Goal: Task Accomplishment & Management: Complete application form

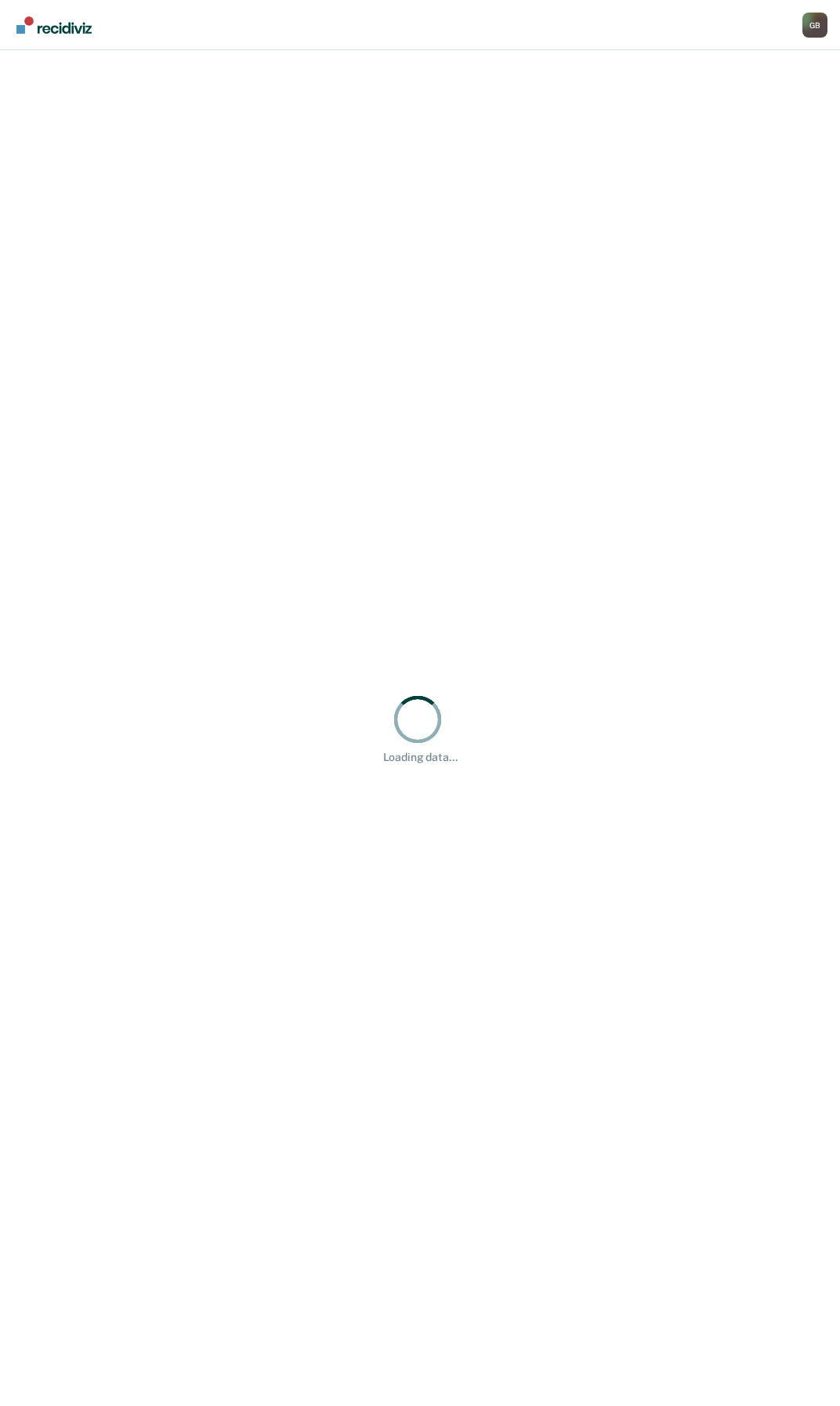
click at [398, 448] on div "Loading data..." at bounding box center [420, 728] width 840 height 1356
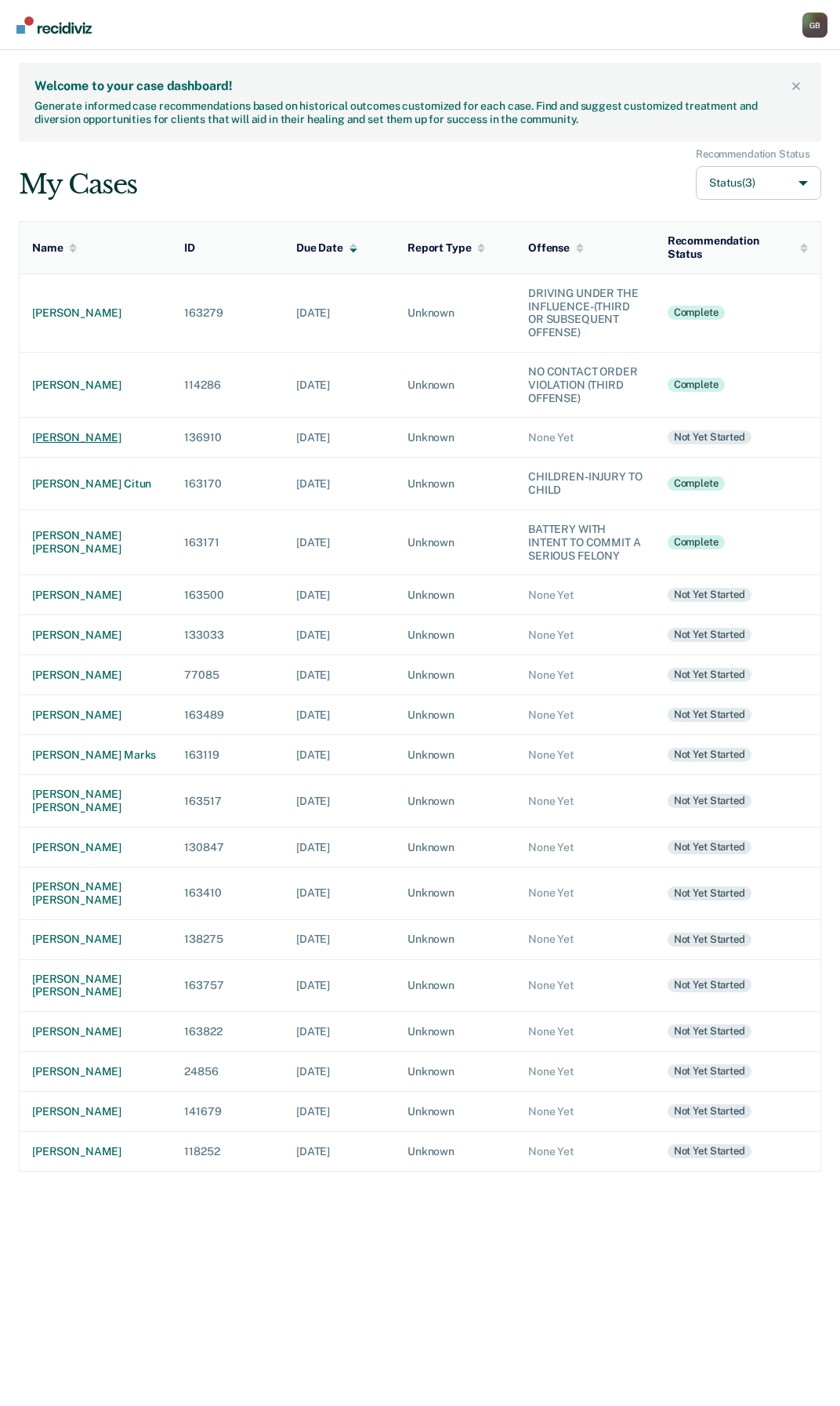
click at [88, 431] on div "[PERSON_NAME]" at bounding box center [95, 437] width 127 height 13
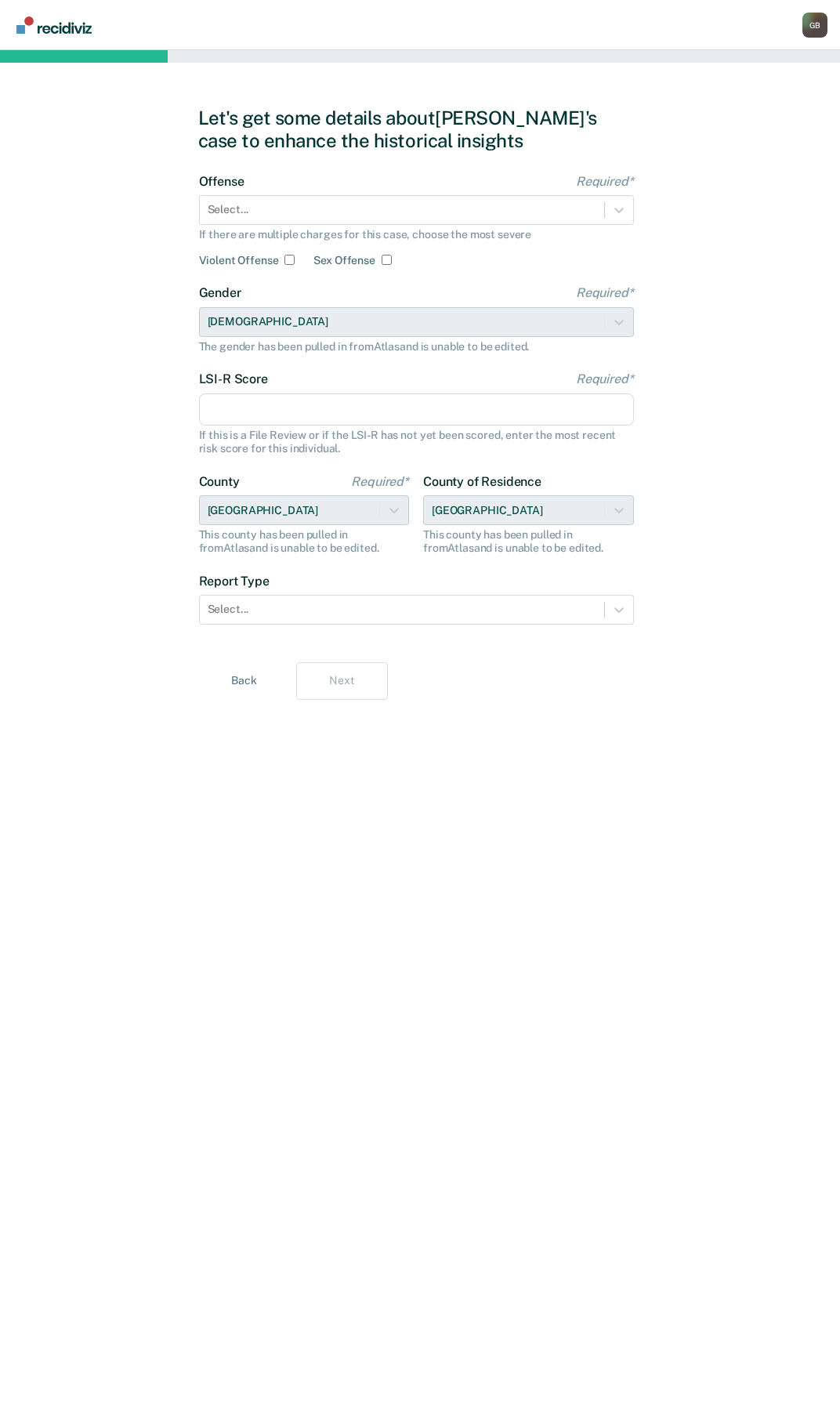
click at [223, 407] on input "LSI-R Score Required*" at bounding box center [416, 410] width 435 height 33
click at [356, 200] on div "Select..." at bounding box center [402, 209] width 404 height 23
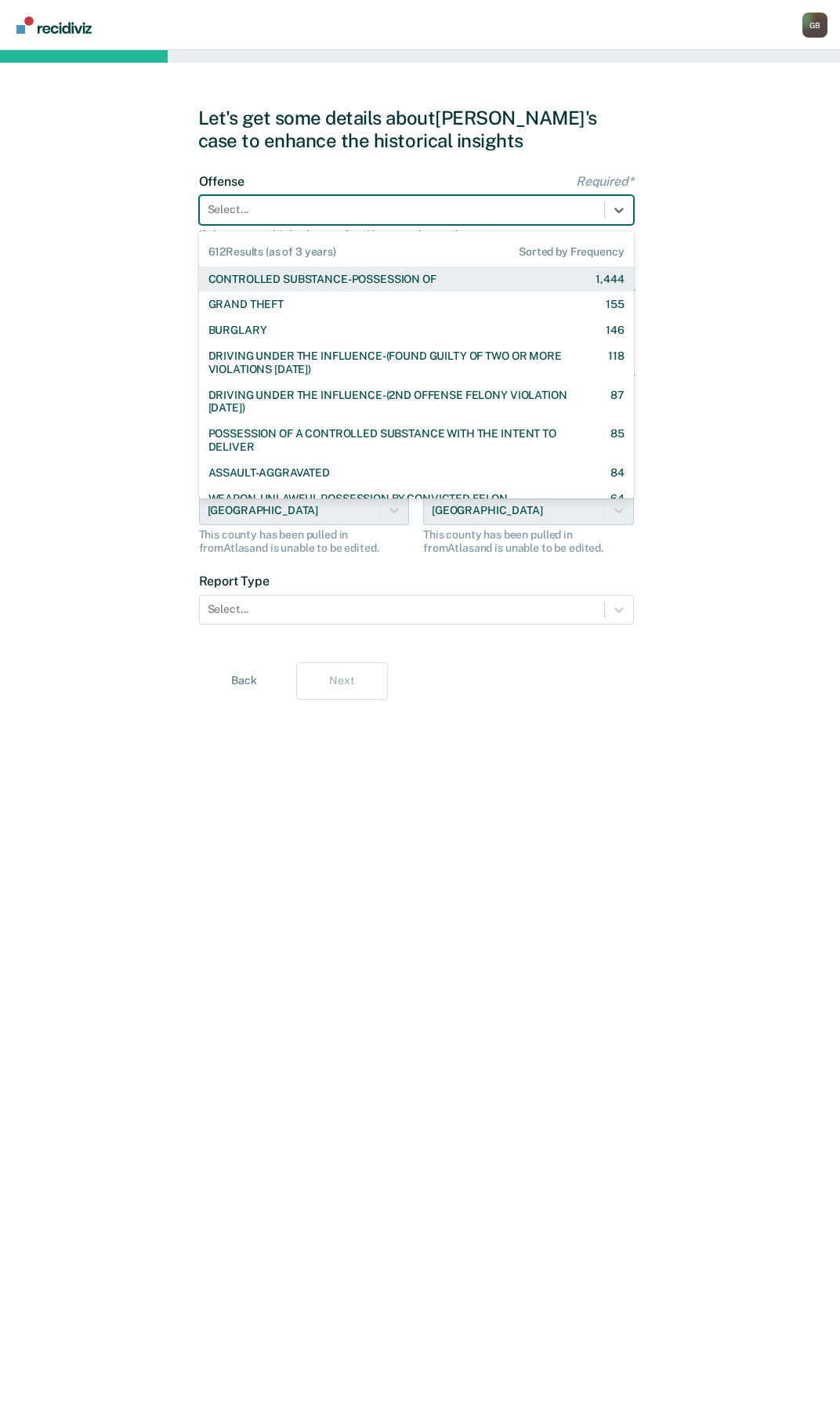
paste input "learn the tools and resources needed to live an alcohol and crime-free life"
type input "learn the tools and resources needed to live an alcohol and crime-free life"
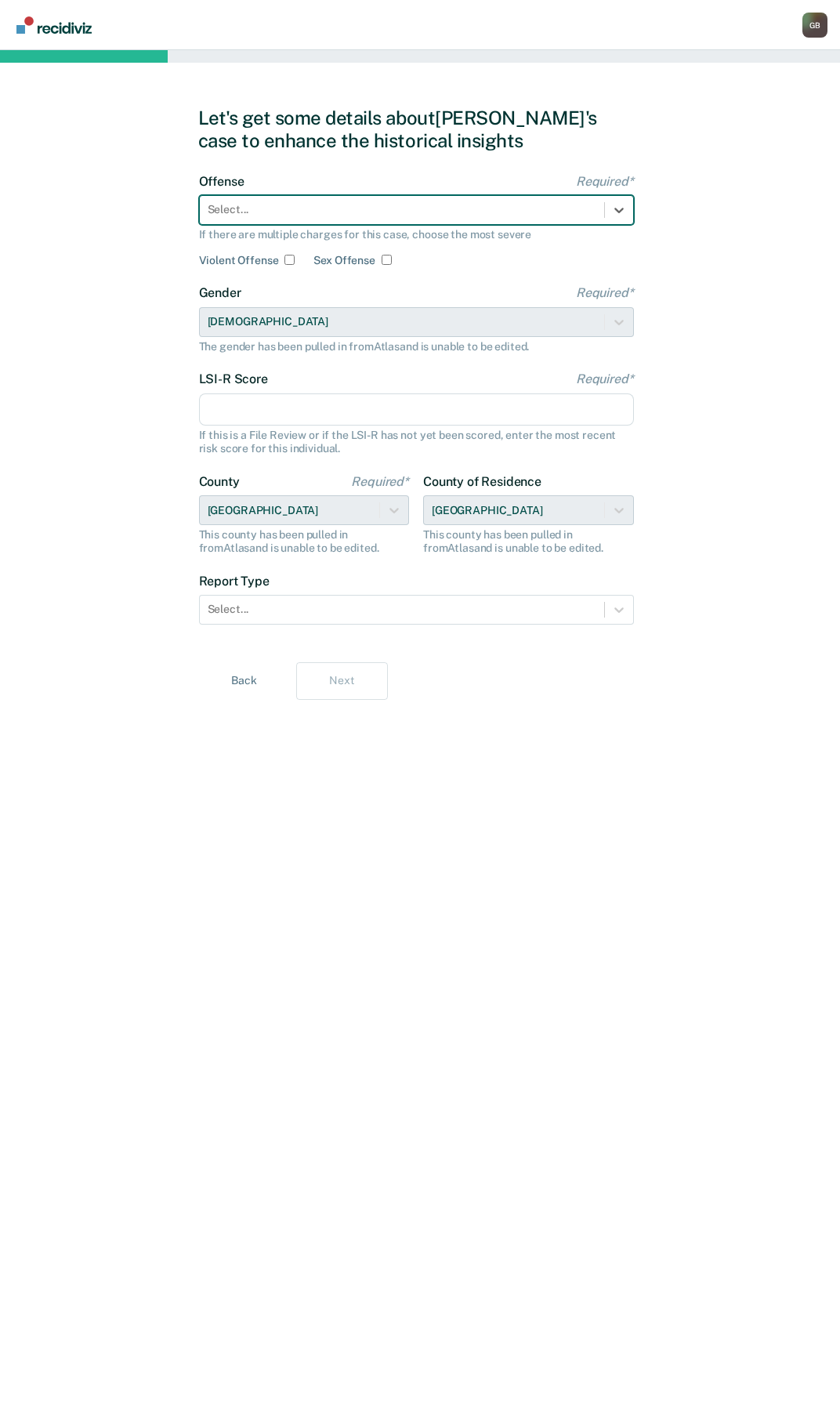
drag, startPoint x: 585, startPoint y: 206, endPoint x: -3, endPoint y: 203, distance: 588.0
click at [0, 203] on html "Looks like you’re using Internet Explorer 11. For faster loading and a better e…" at bounding box center [420, 703] width 840 height 1406
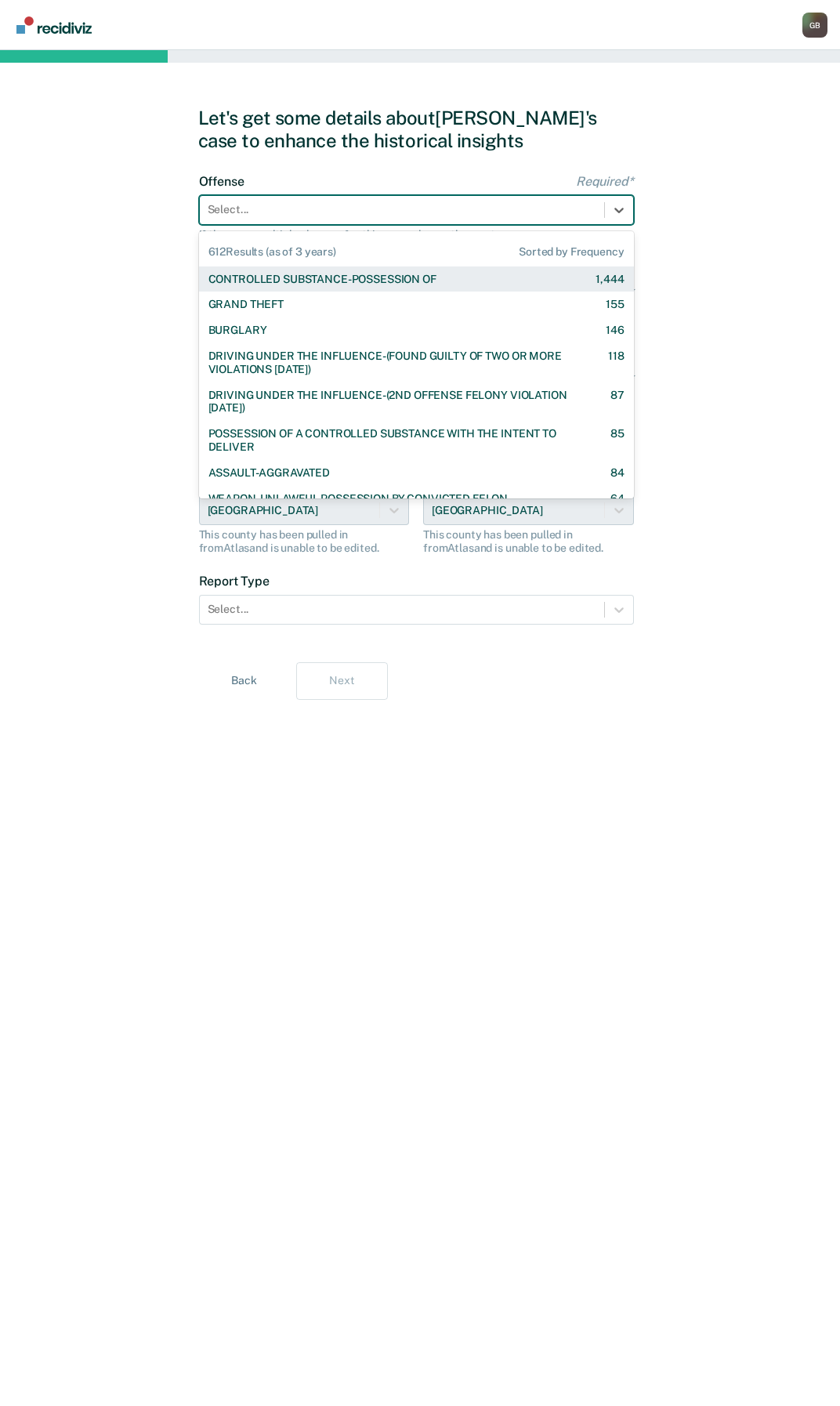
click at [328, 216] on div at bounding box center [402, 209] width 389 height 16
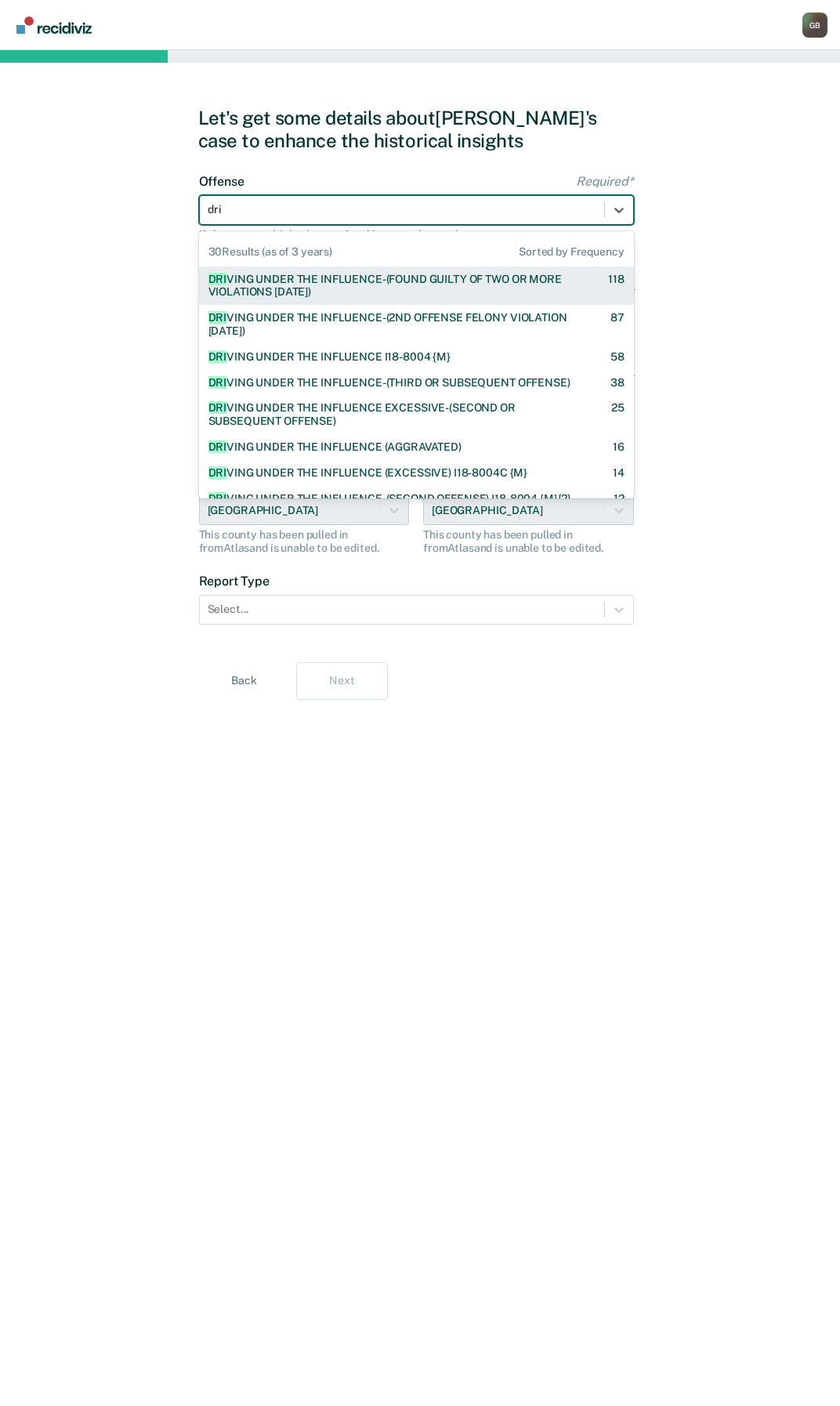
type input "driv"
click at [384, 281] on div "DRIV ING UNDER THE INFLUENCE-(FOUND GUILTY OF TWO OR MORE VIOLATIONS [DATE])" at bounding box center [395, 285] width 372 height 27
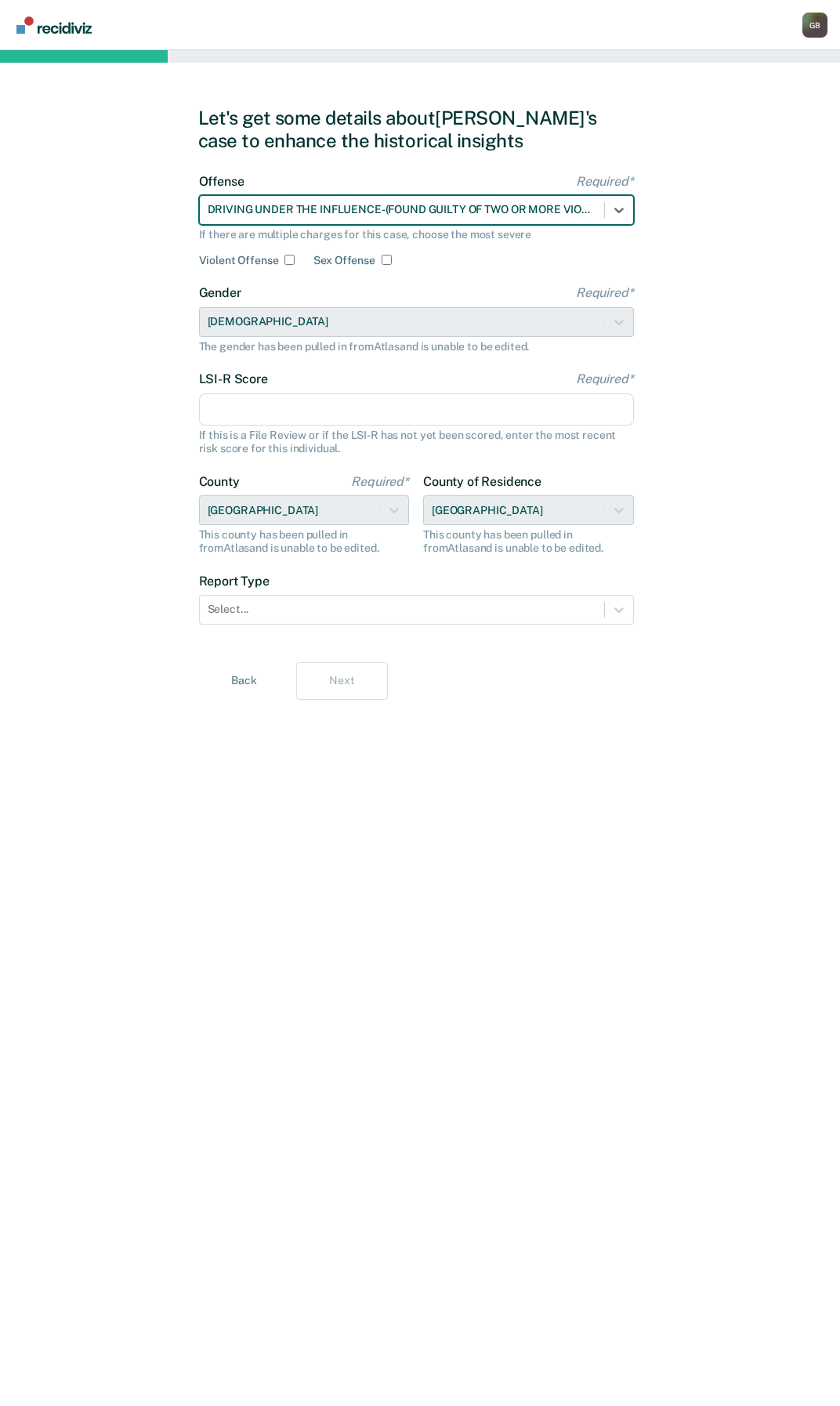
click at [490, 203] on div at bounding box center [402, 209] width 389 height 16
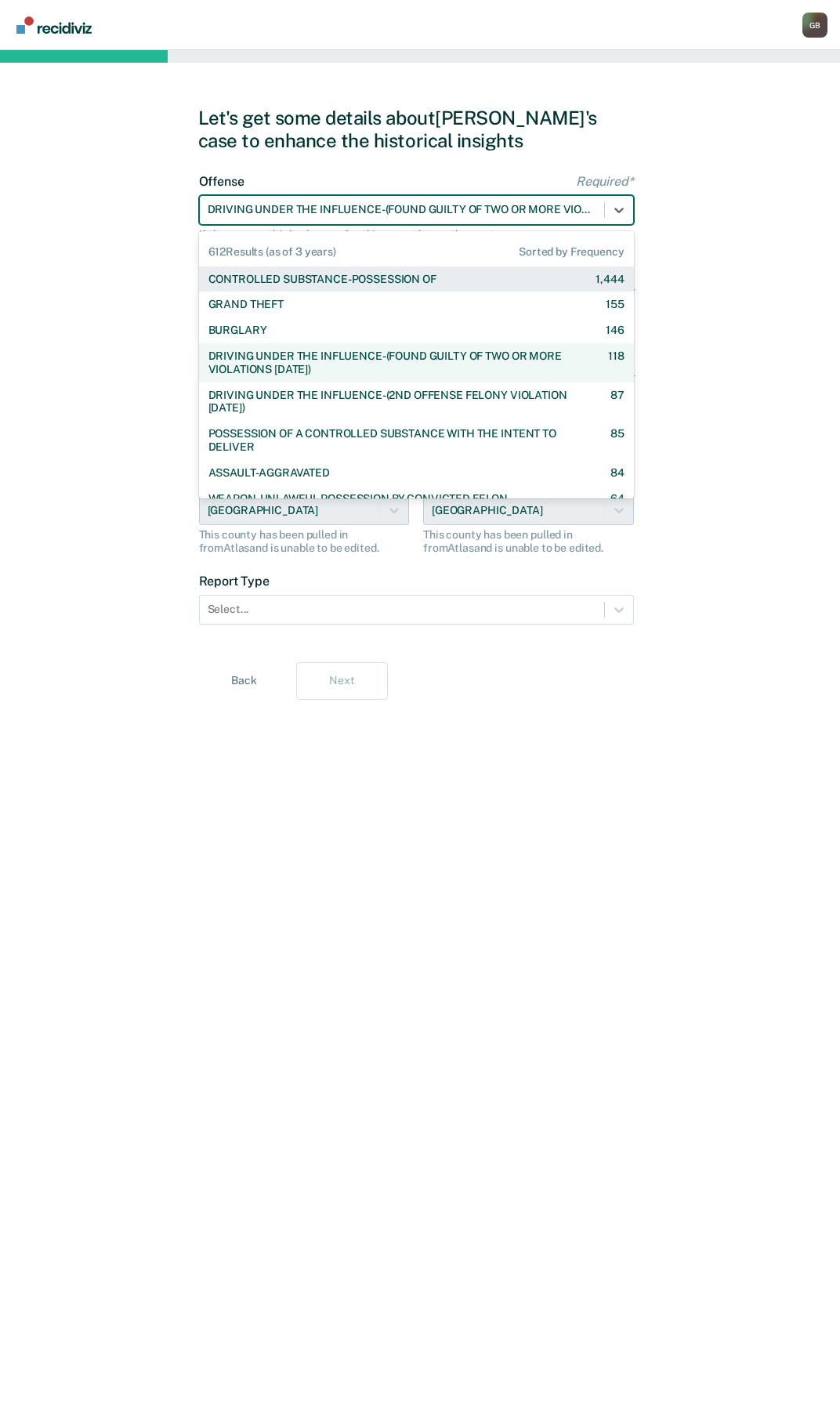
click at [551, 205] on div at bounding box center [402, 209] width 389 height 16
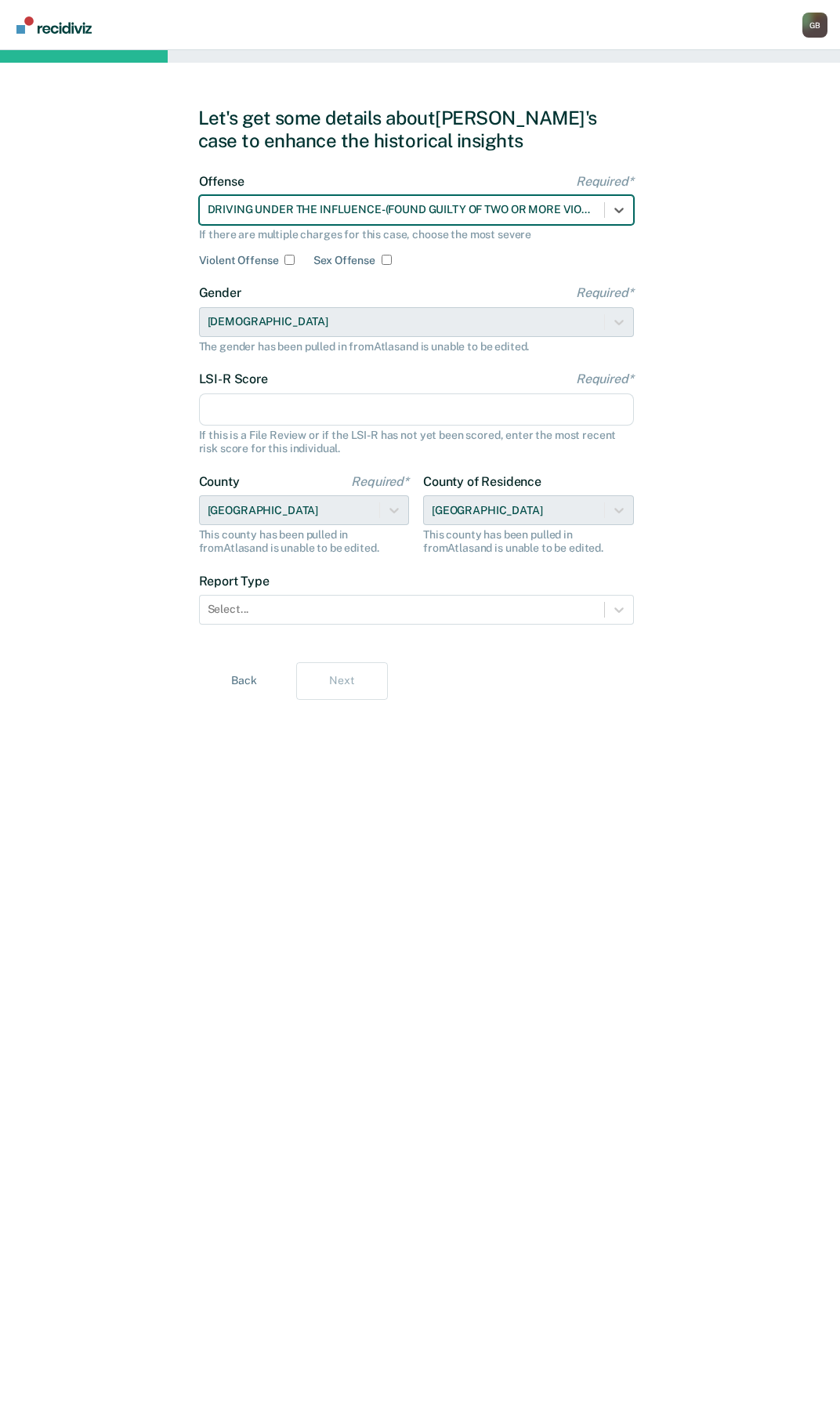
click at [566, 208] on div at bounding box center [402, 209] width 389 height 16
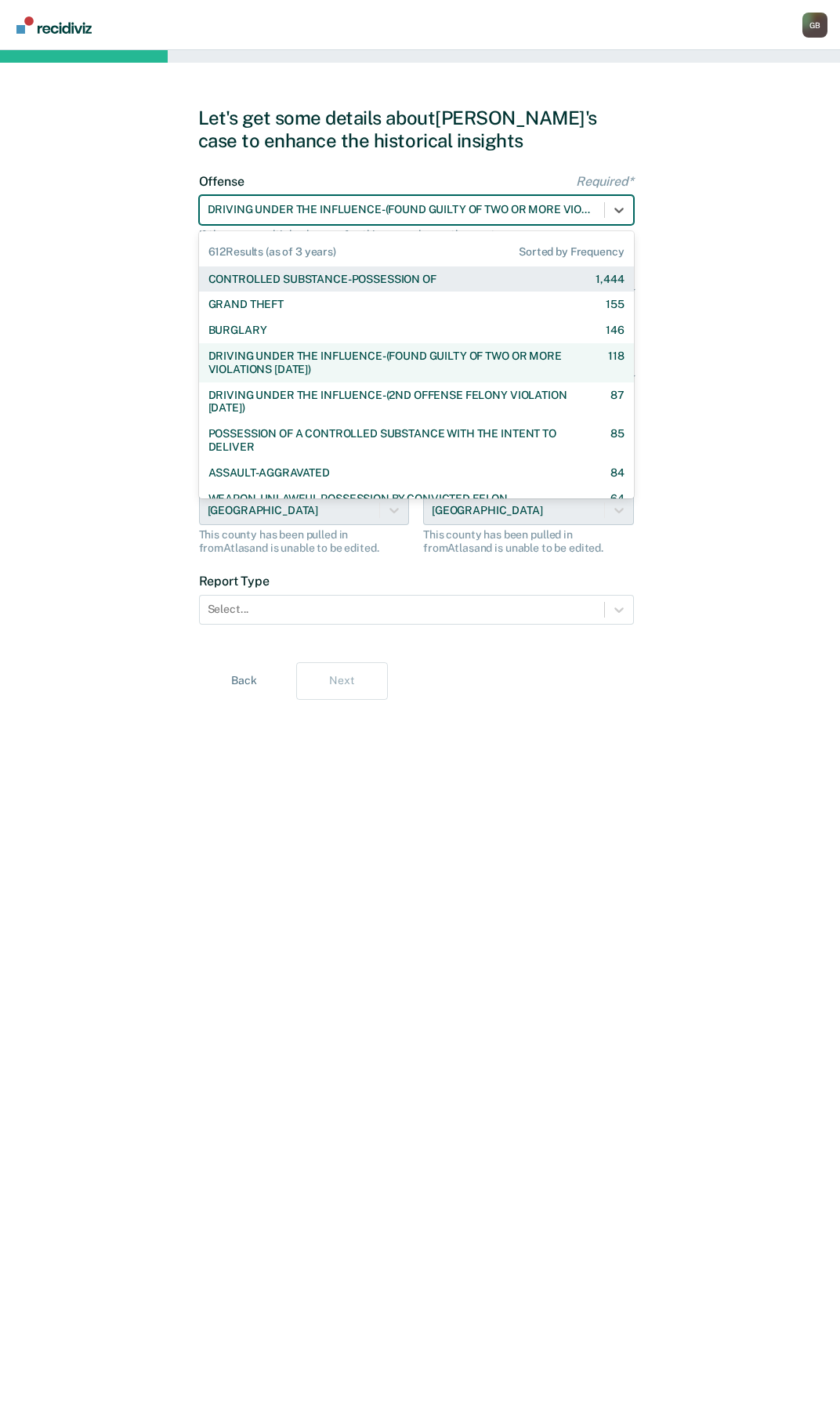
click at [593, 217] on div at bounding box center [402, 209] width 389 height 16
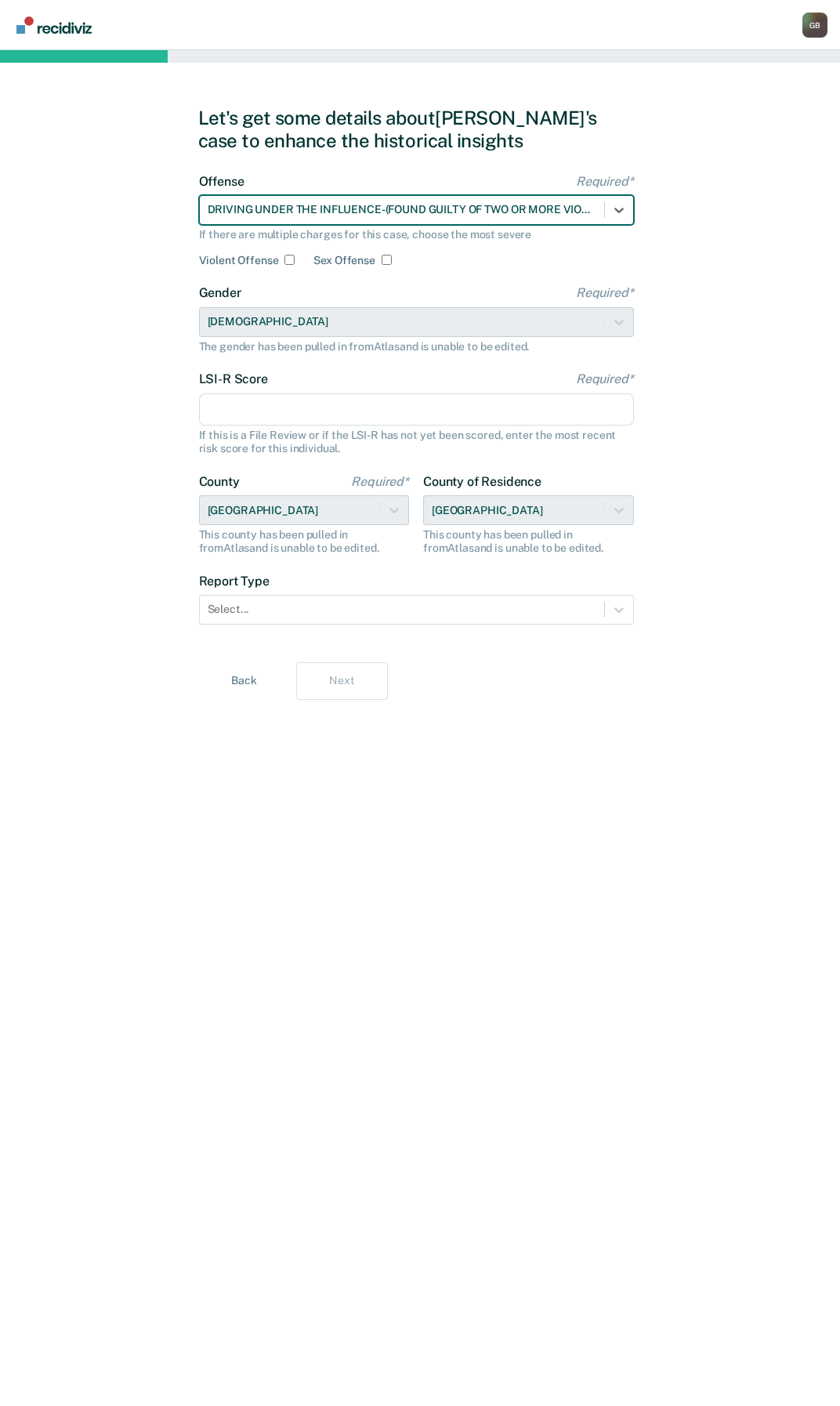
click at [593, 217] on div at bounding box center [402, 209] width 389 height 16
click at [585, 212] on div at bounding box center [402, 209] width 389 height 16
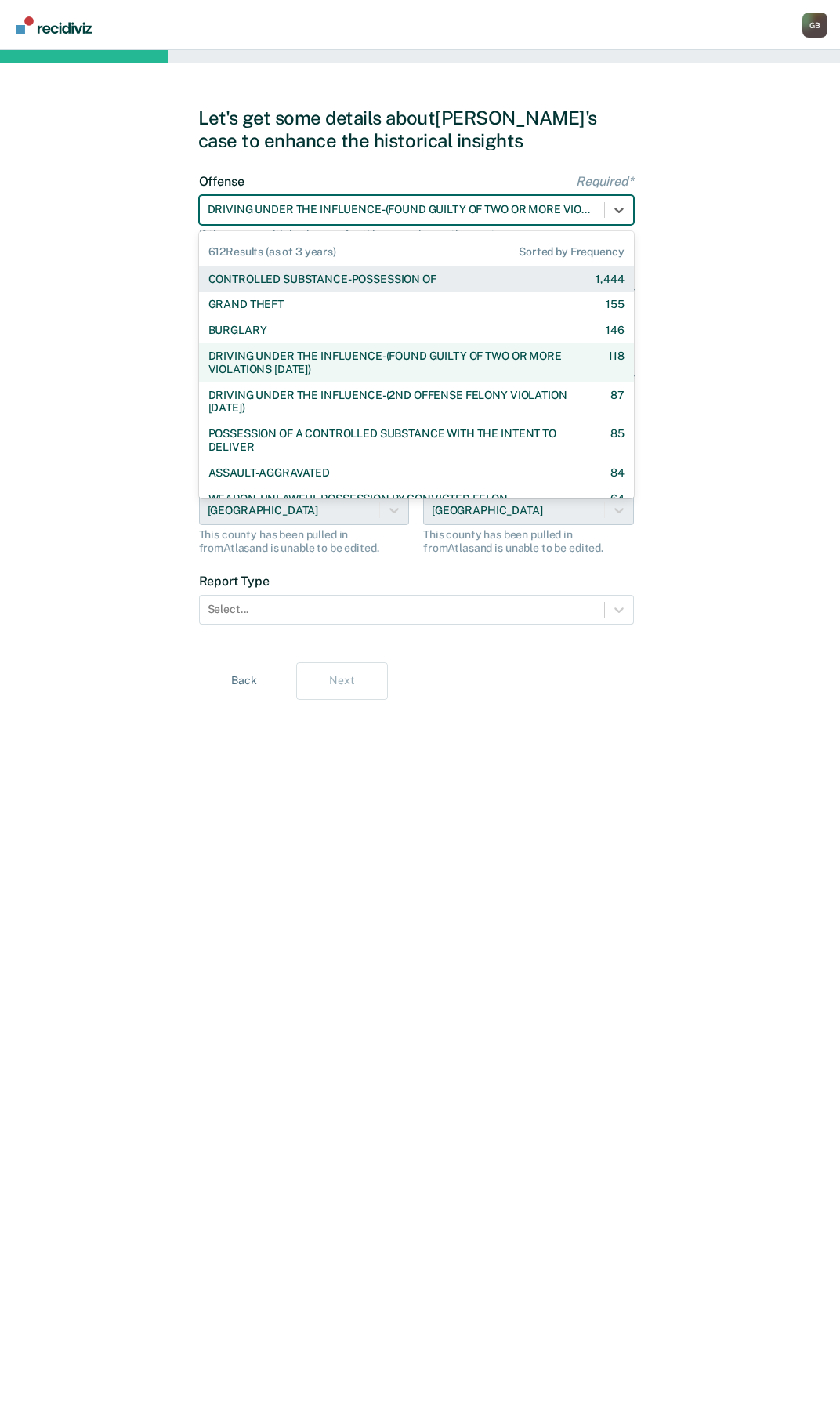
click at [585, 212] on div at bounding box center [402, 209] width 389 height 16
type input "s"
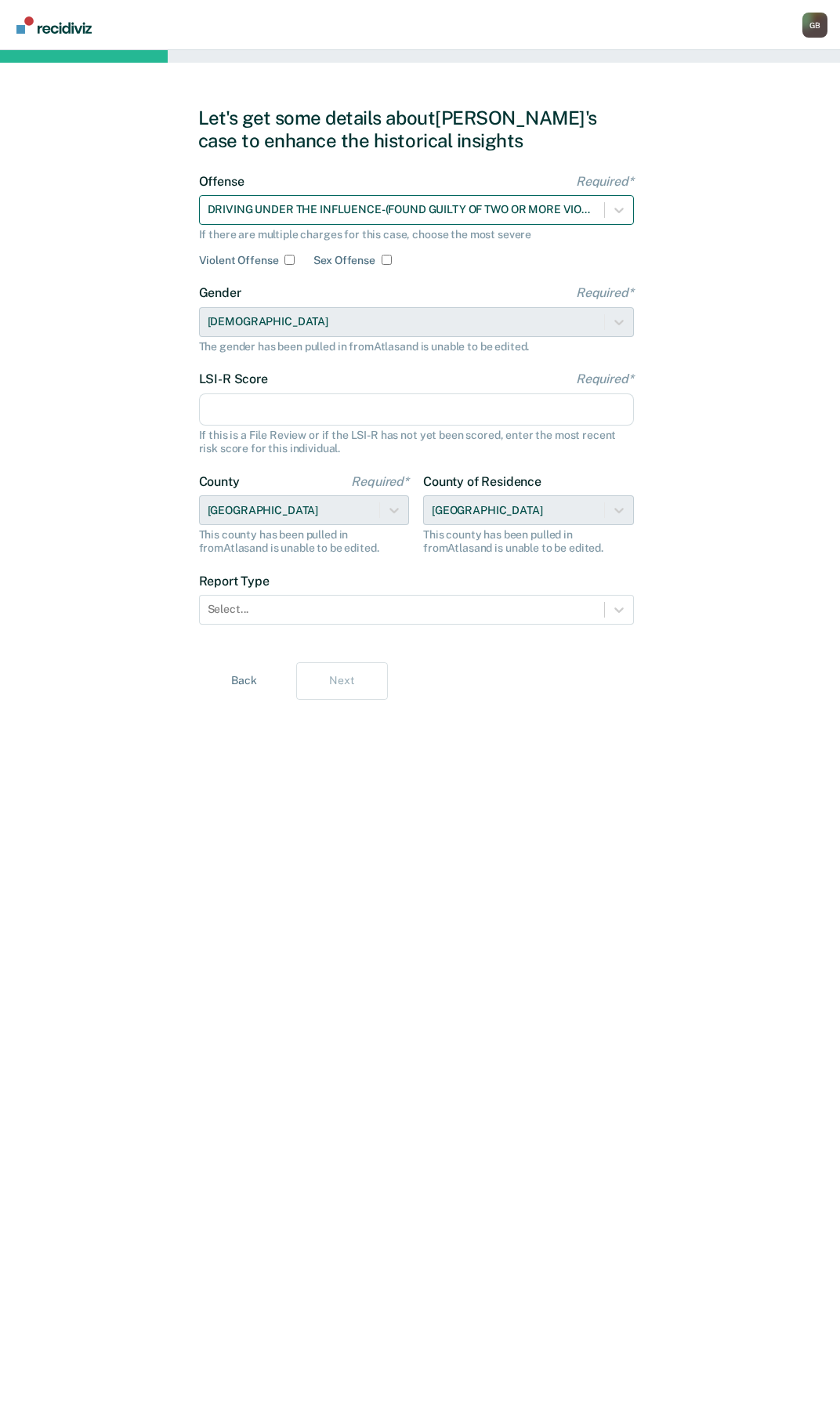
click at [289, 209] on div at bounding box center [402, 209] width 389 height 16
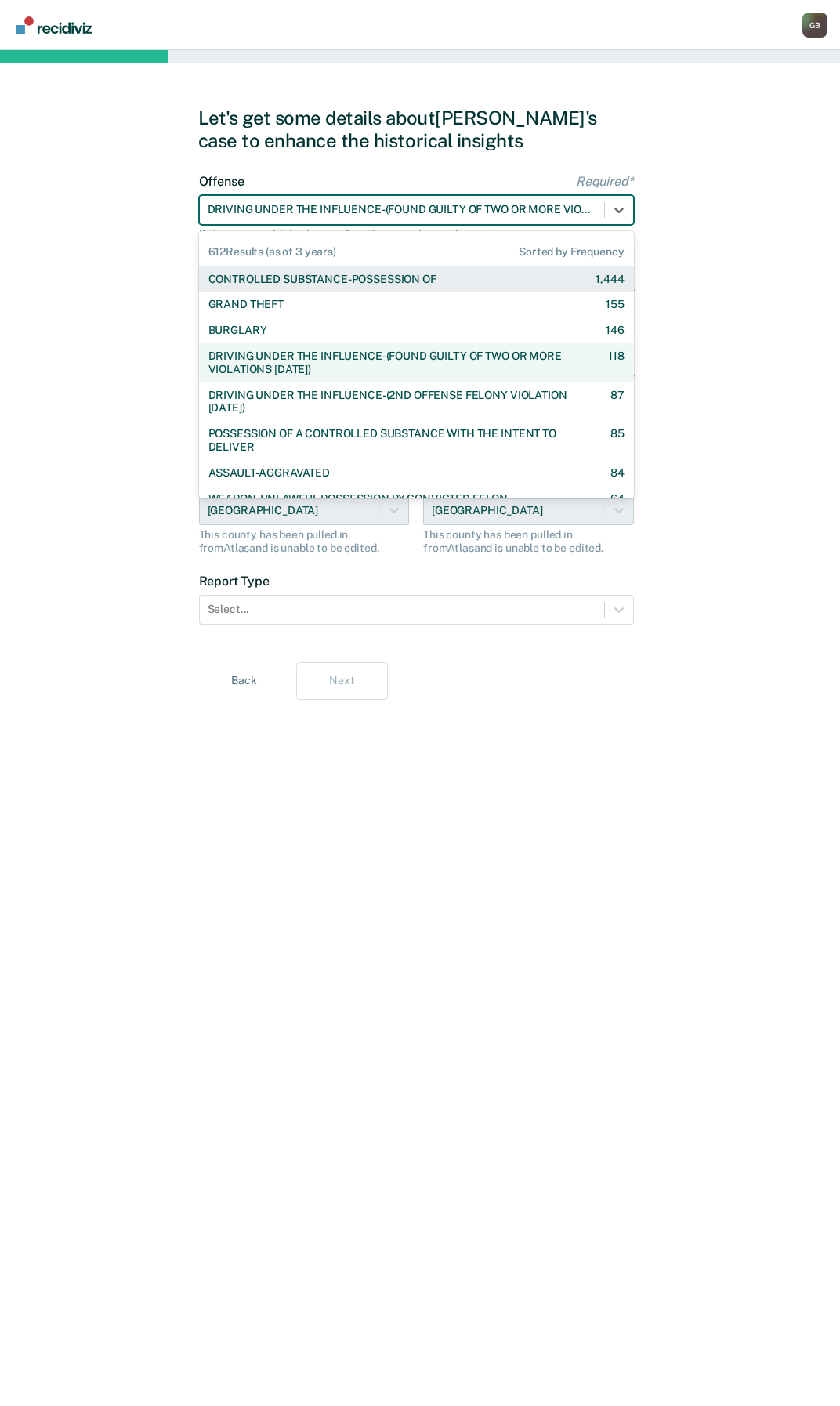
click at [289, 209] on div at bounding box center [402, 209] width 389 height 16
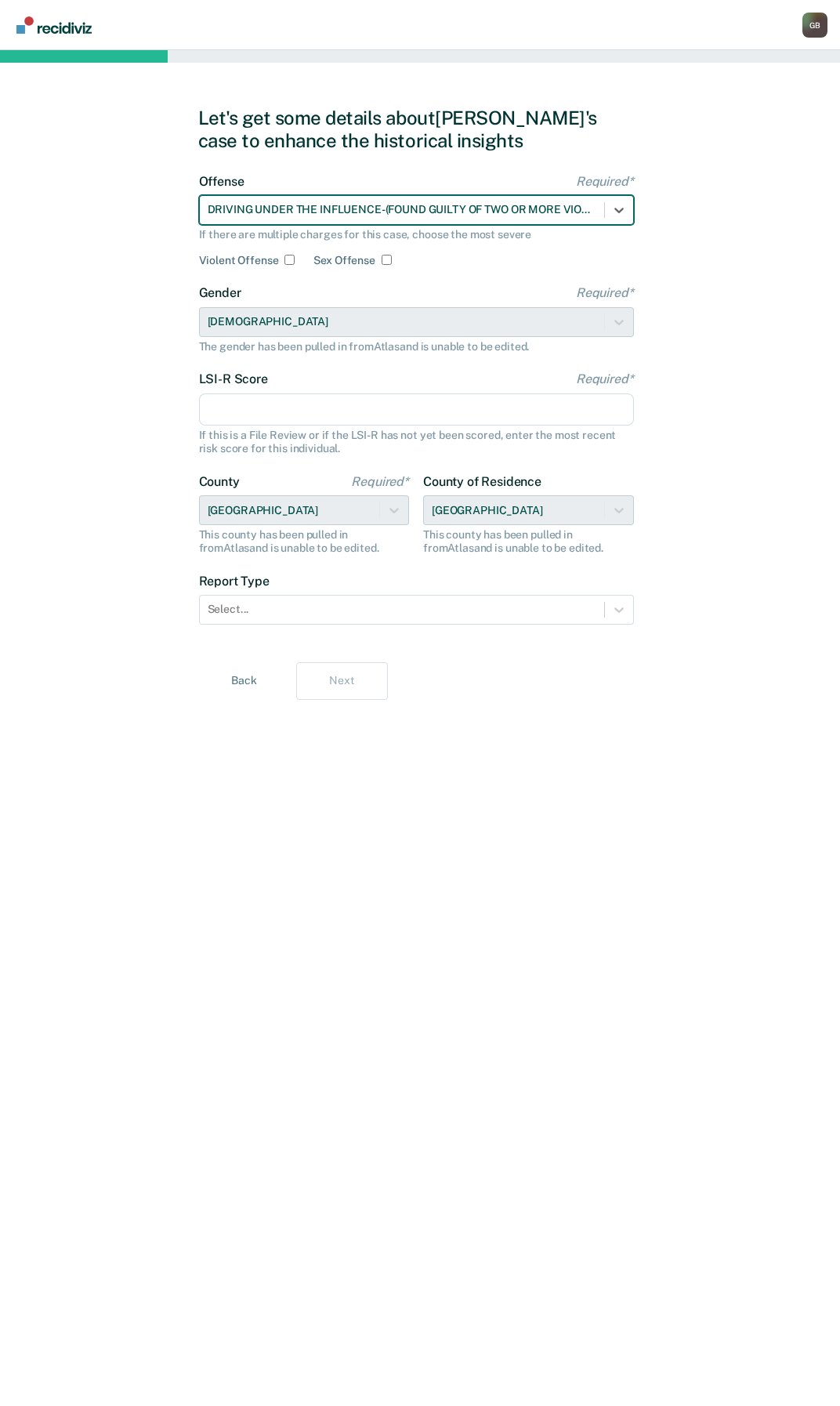
click at [289, 209] on div at bounding box center [402, 209] width 389 height 16
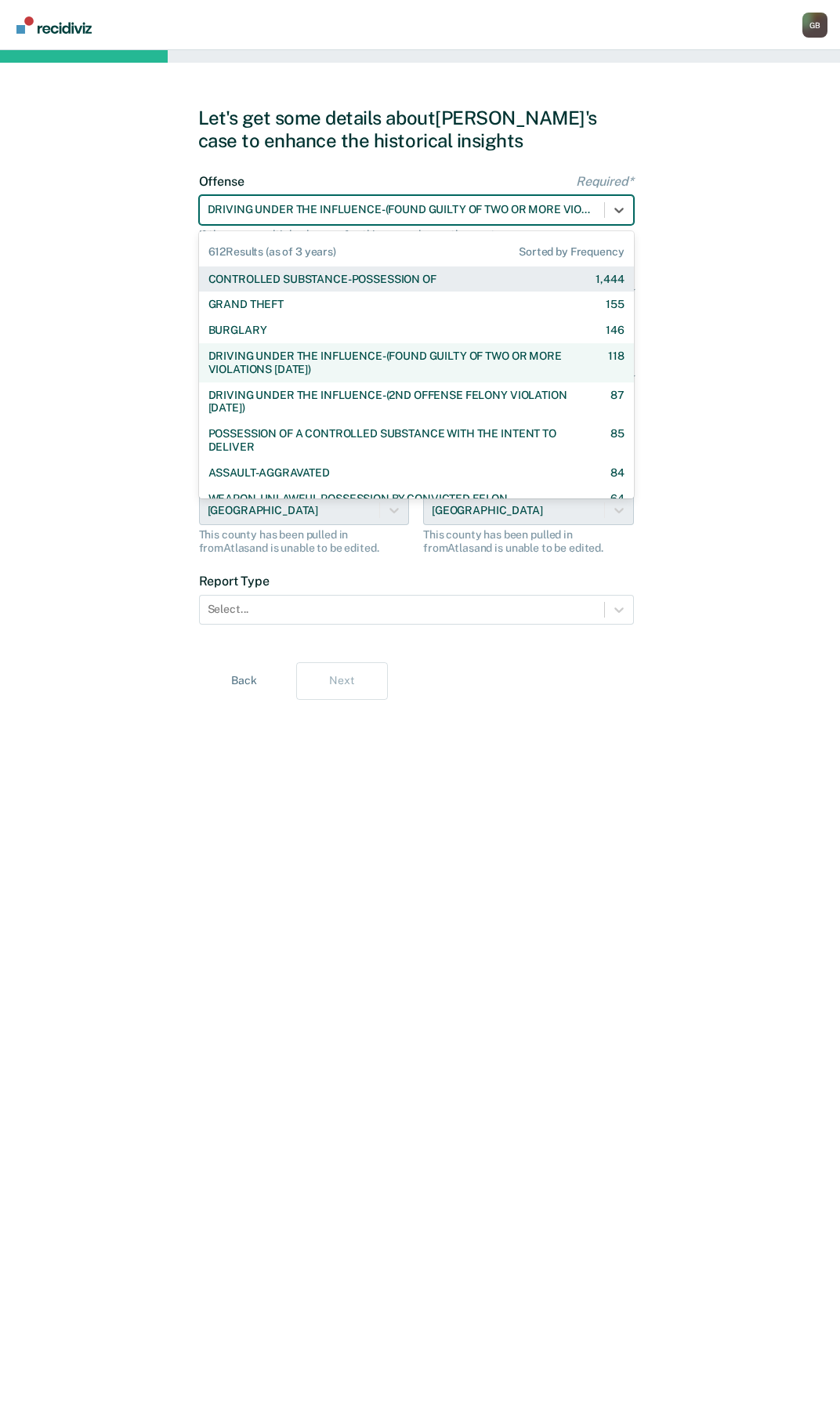
click at [289, 209] on div at bounding box center [402, 209] width 389 height 16
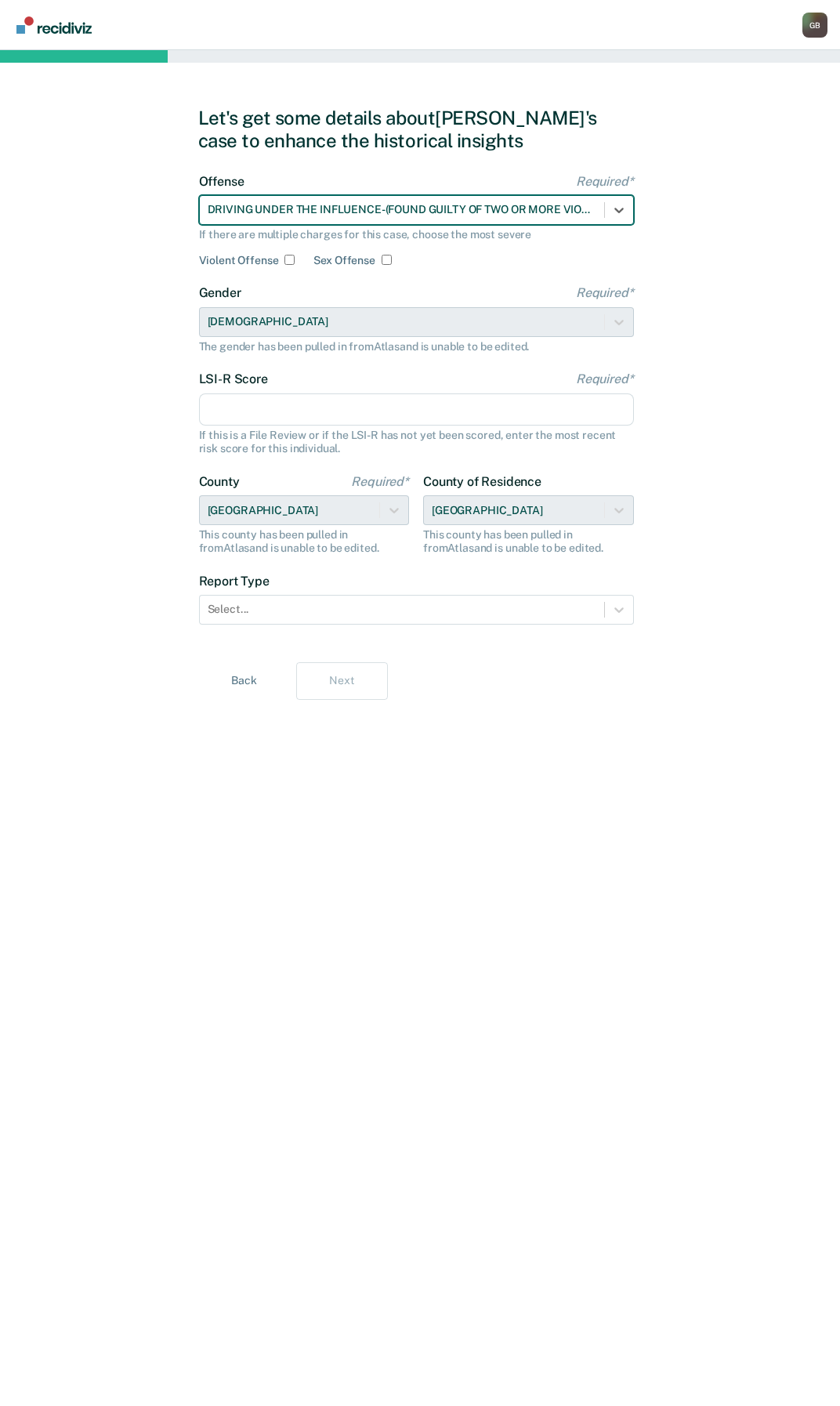
paste input "Driving Under the Influence – Previously Found Guilty of a Prior Felony [DATE]"
type input "Driving Under the Influence – Previously Found Guilty of a Prior Felony [DATE]"
click at [517, 226] on div "Offense Required* DRIVING UNDER THE INFLUENCE-(FOUND GUILTY OF TWO OR MORE VIOL…" at bounding box center [416, 220] width 435 height 93
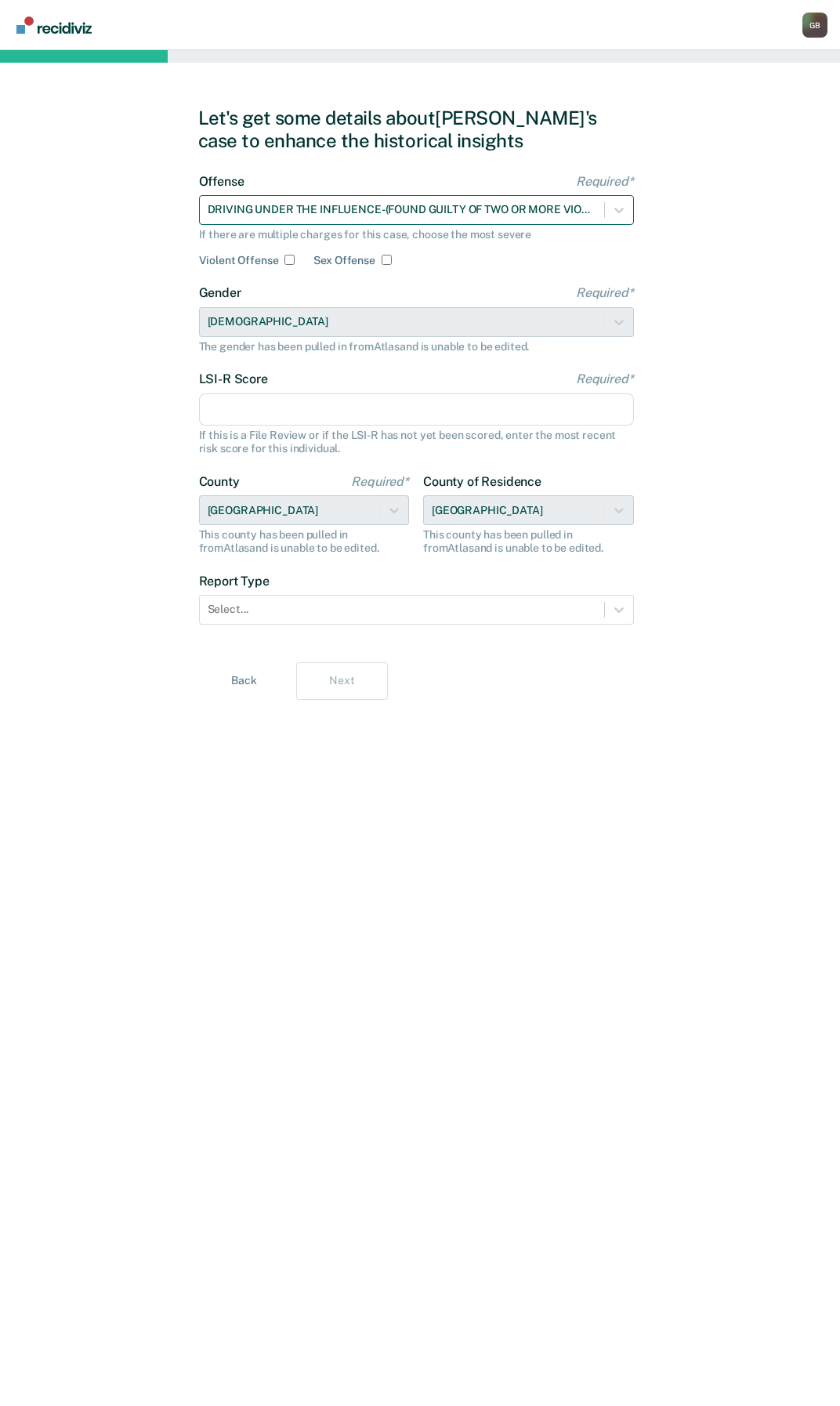
click at [469, 218] on div "DRIVING UNDER THE INFLUENCE-(FOUND GUILTY OF TWO OR MORE VIOLATIONS [DATE])" at bounding box center [402, 209] width 404 height 23
click at [390, 205] on div at bounding box center [402, 209] width 389 height 16
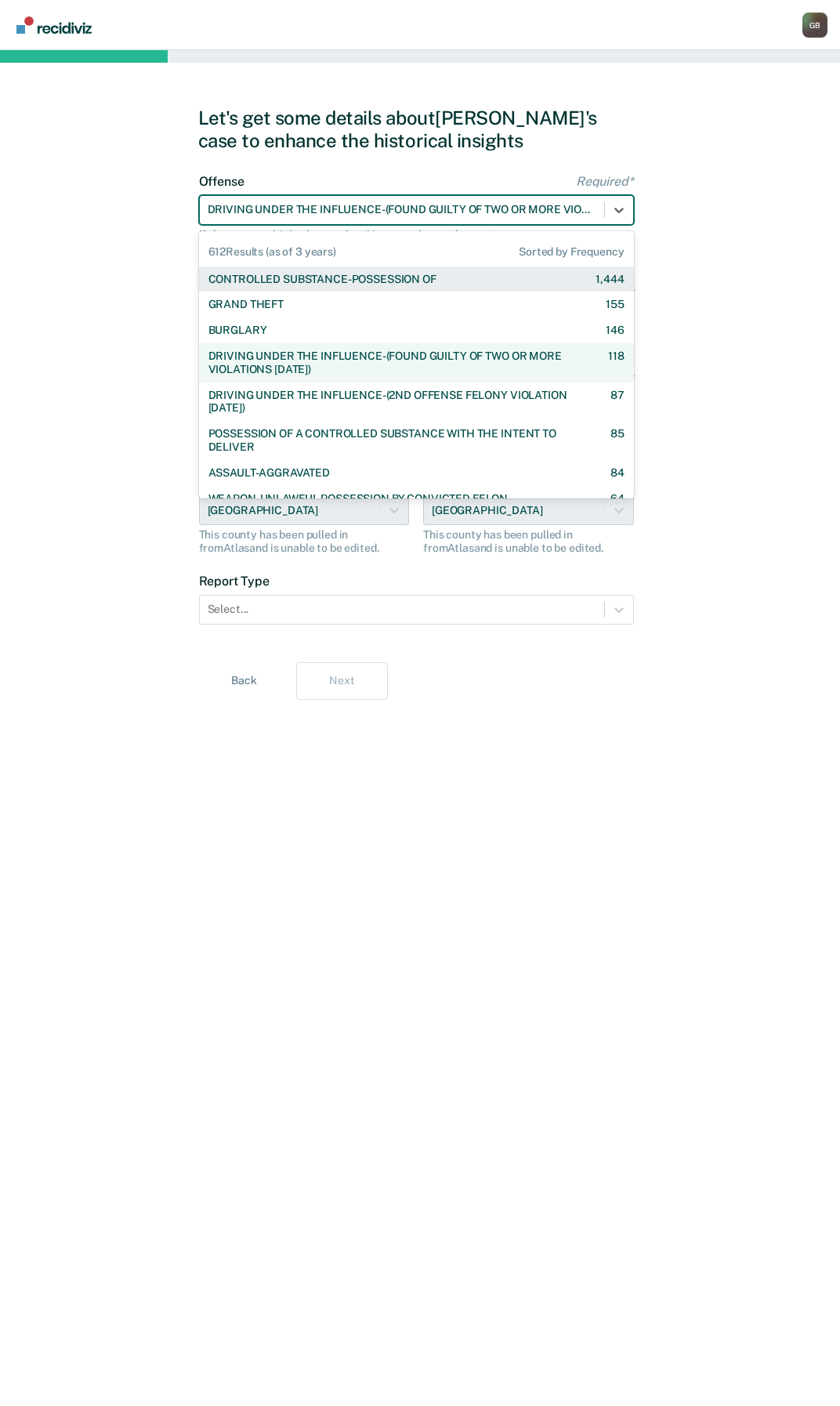
click at [389, 211] on div at bounding box center [402, 209] width 389 height 16
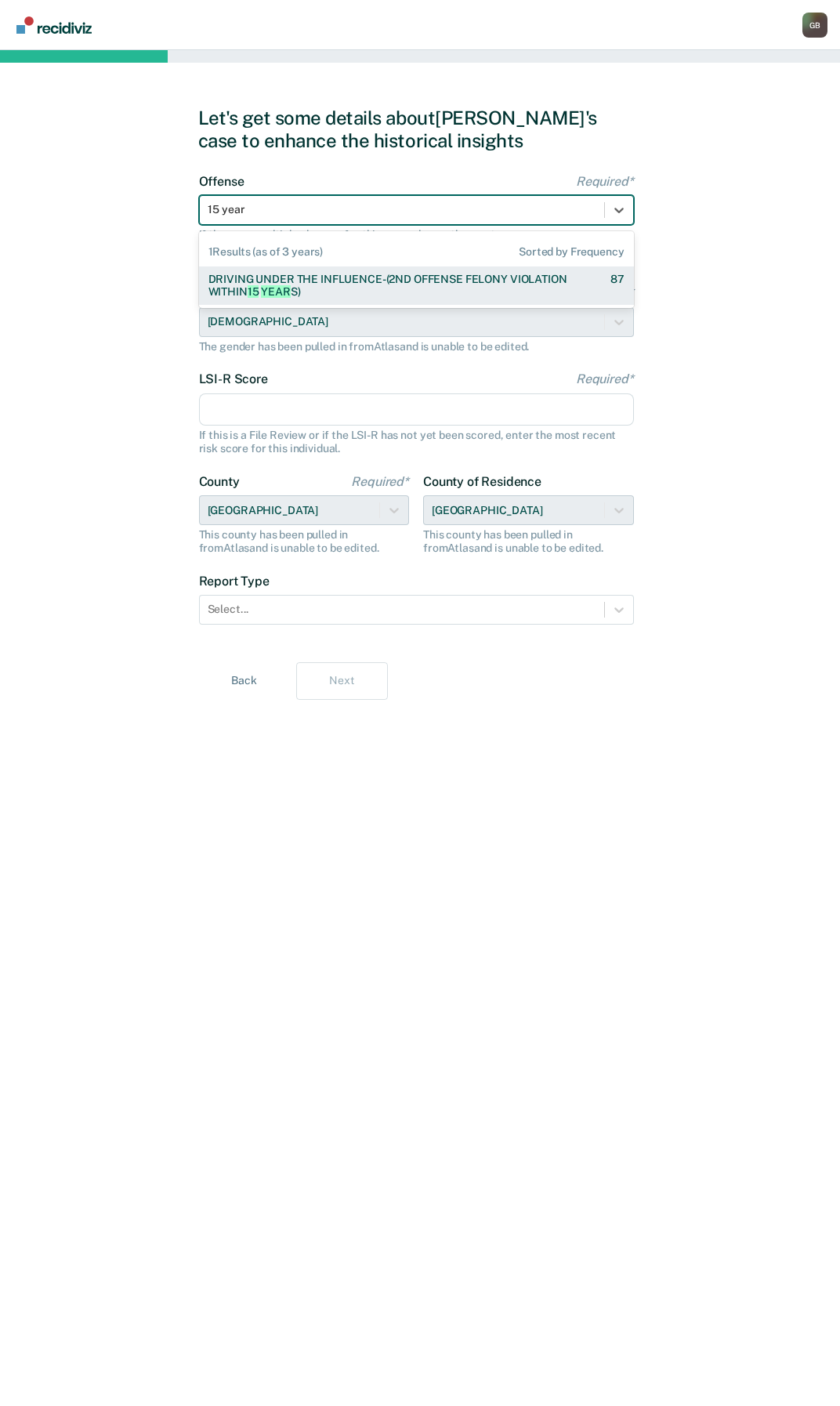
type input "15 years"
click at [415, 289] on div "DRIVING UNDER THE INFLUENCE-(2ND OFFENSE FELONY VIOLATION [DATE] )" at bounding box center [395, 285] width 374 height 27
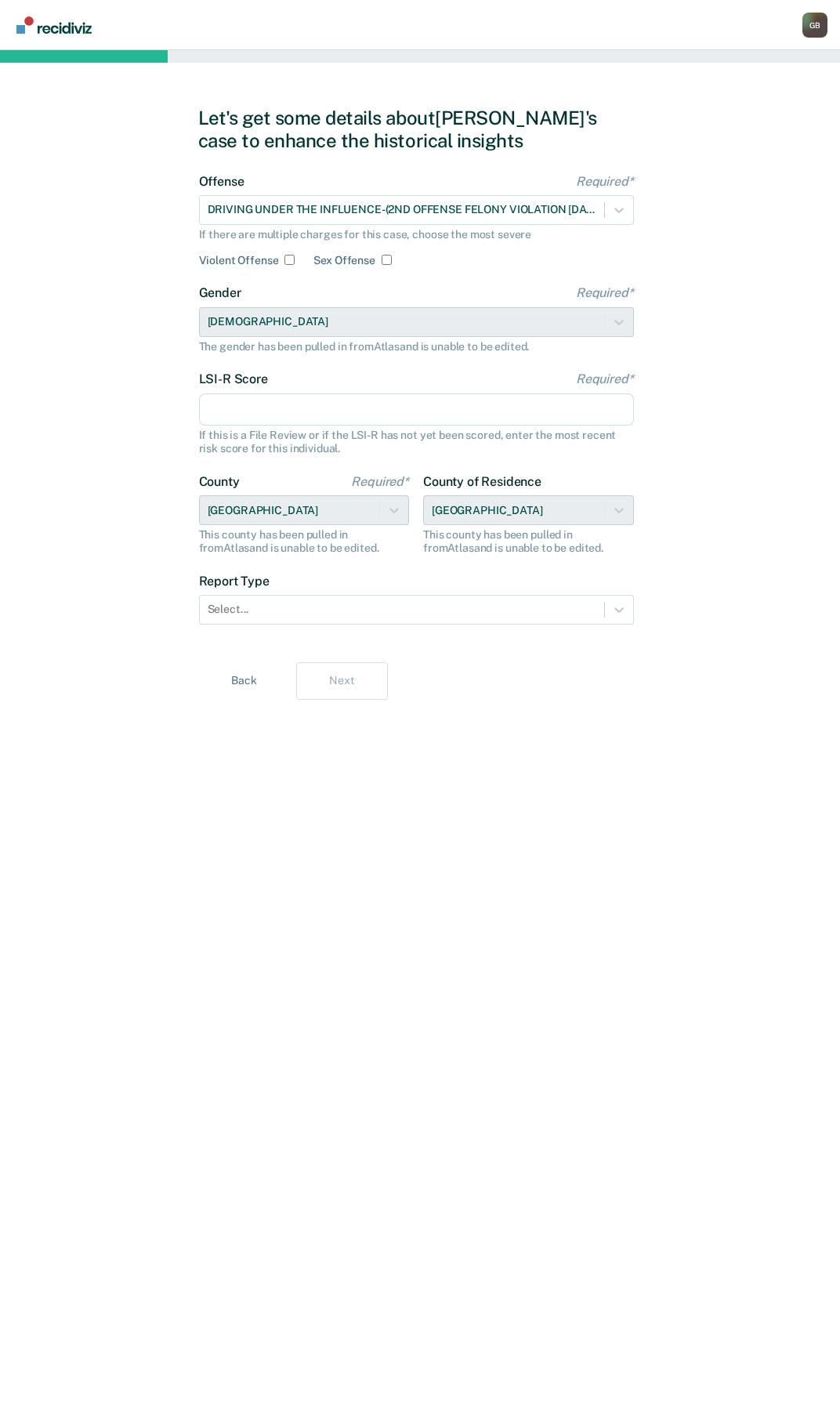
click at [232, 399] on input "LSI-R Score Required*" at bounding box center [416, 410] width 435 height 33
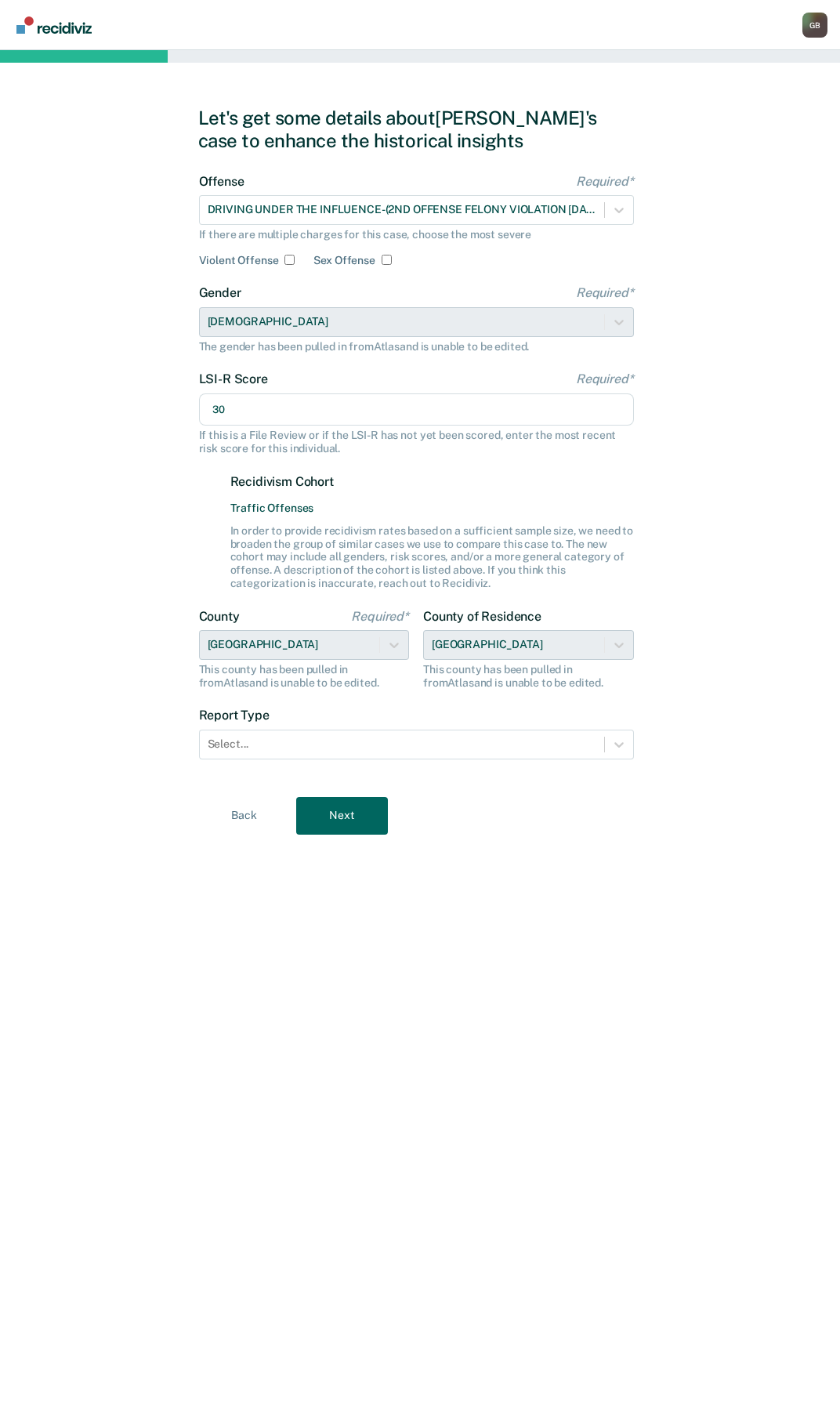
type input "30"
click at [434, 1035] on div "Let's get some details about [PERSON_NAME]'s case to enhance the historical ins…" at bounding box center [420, 728] width 445 height 1318
click at [375, 752] on div at bounding box center [402, 744] width 389 height 16
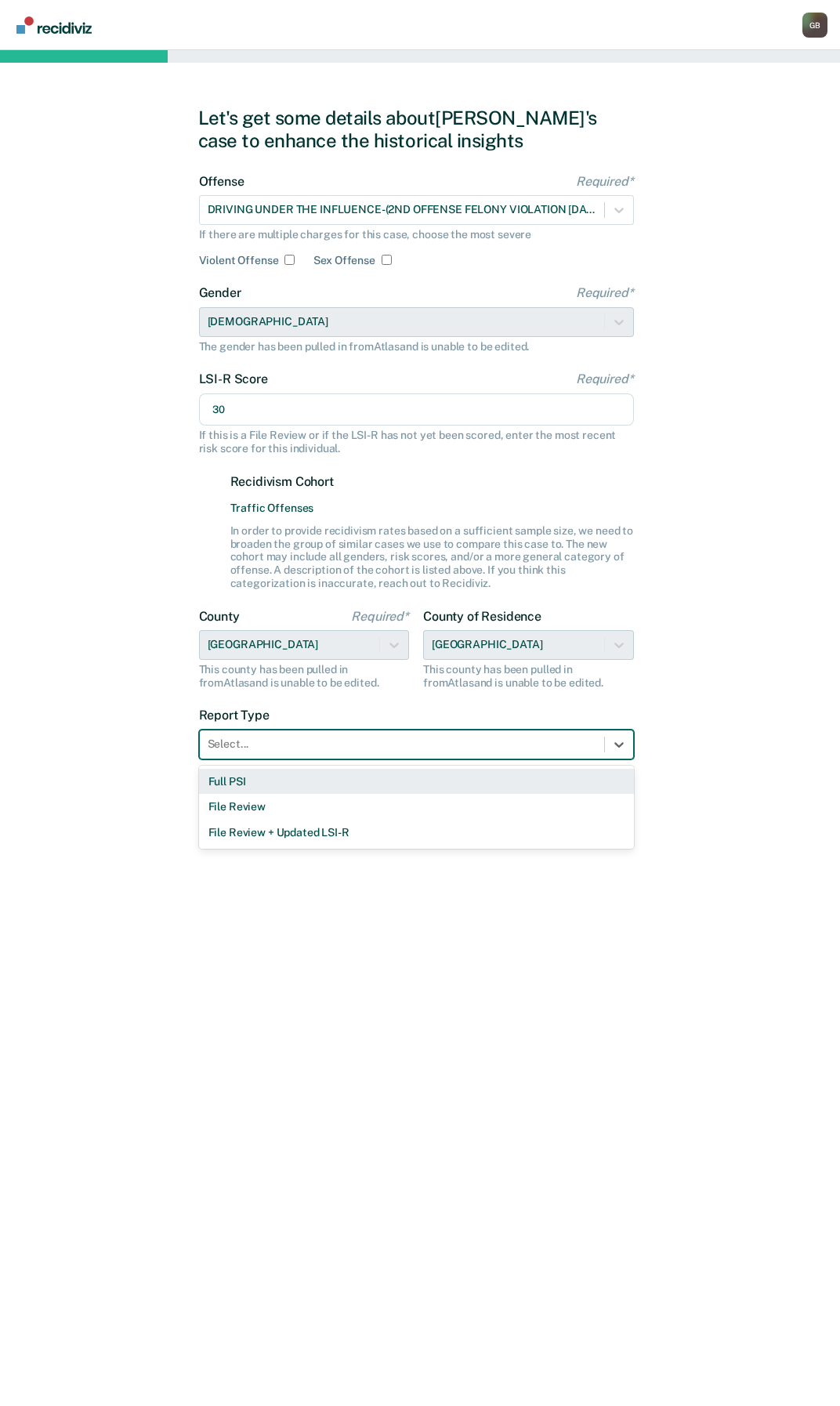
click at [263, 787] on div "Full PSI" at bounding box center [416, 782] width 435 height 26
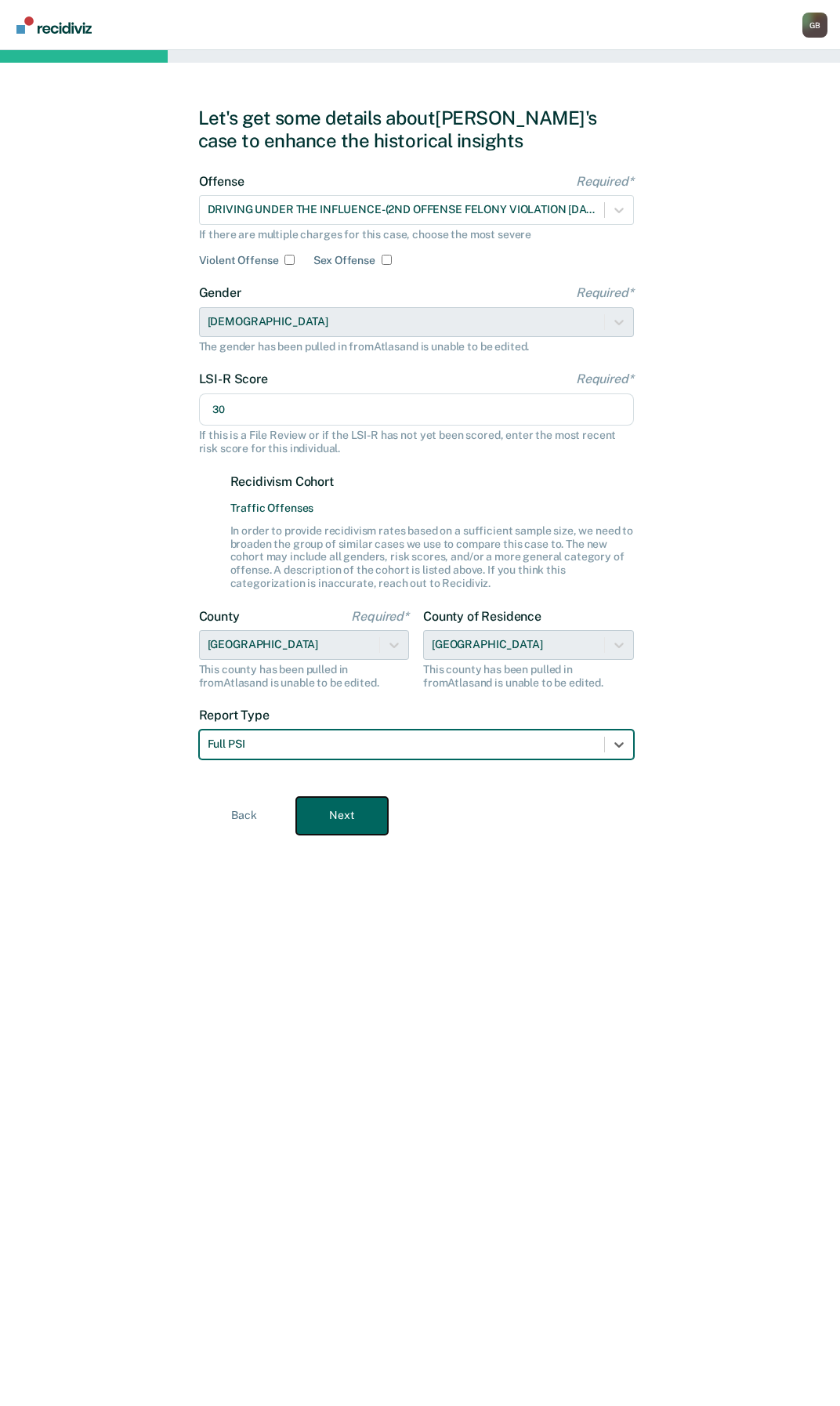
click at [319, 819] on button "Next" at bounding box center [341, 816] width 91 height 38
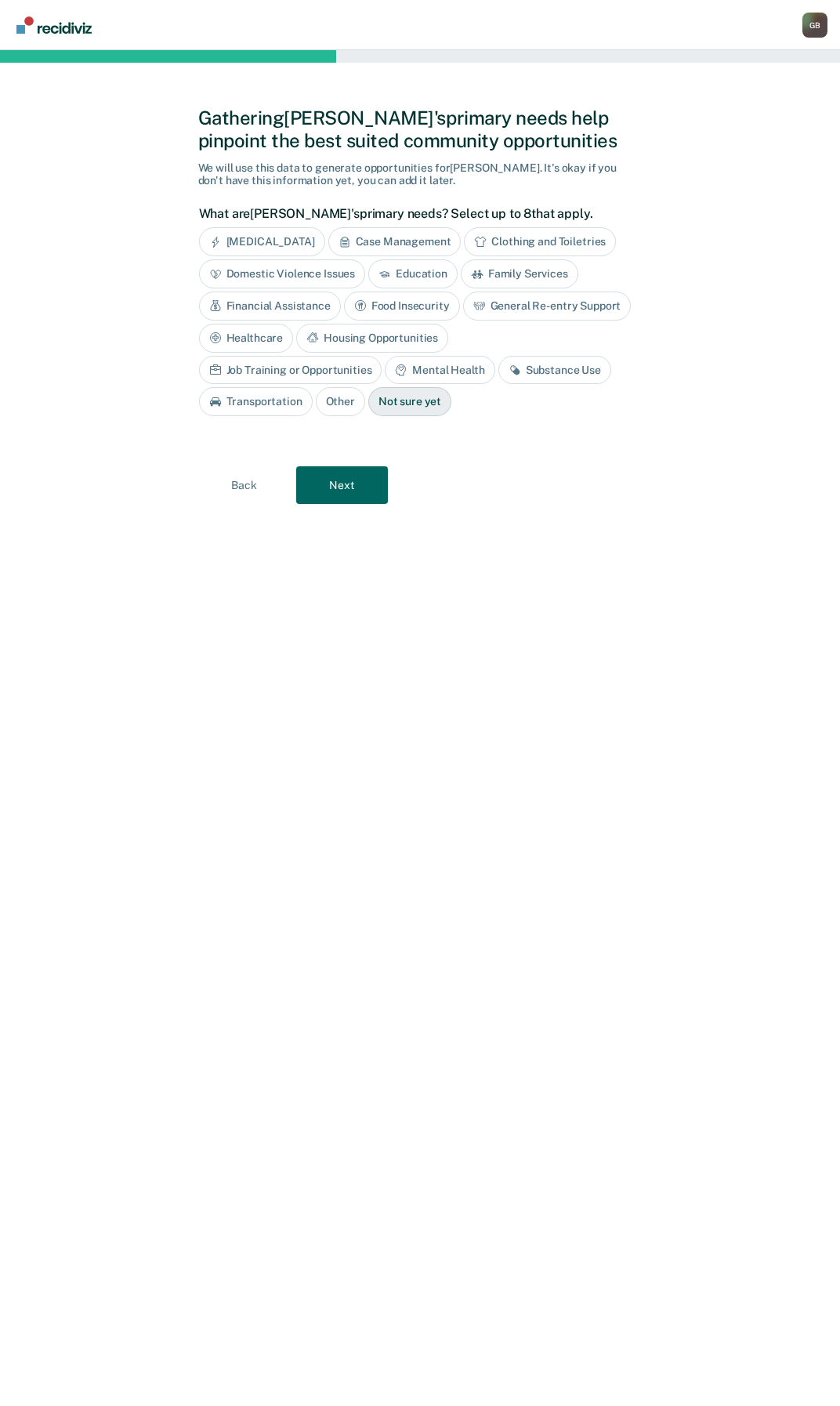
click at [368, 389] on div "Not sure yet" at bounding box center [409, 402] width 83 height 29
click at [310, 468] on button "Next" at bounding box center [341, 485] width 91 height 38
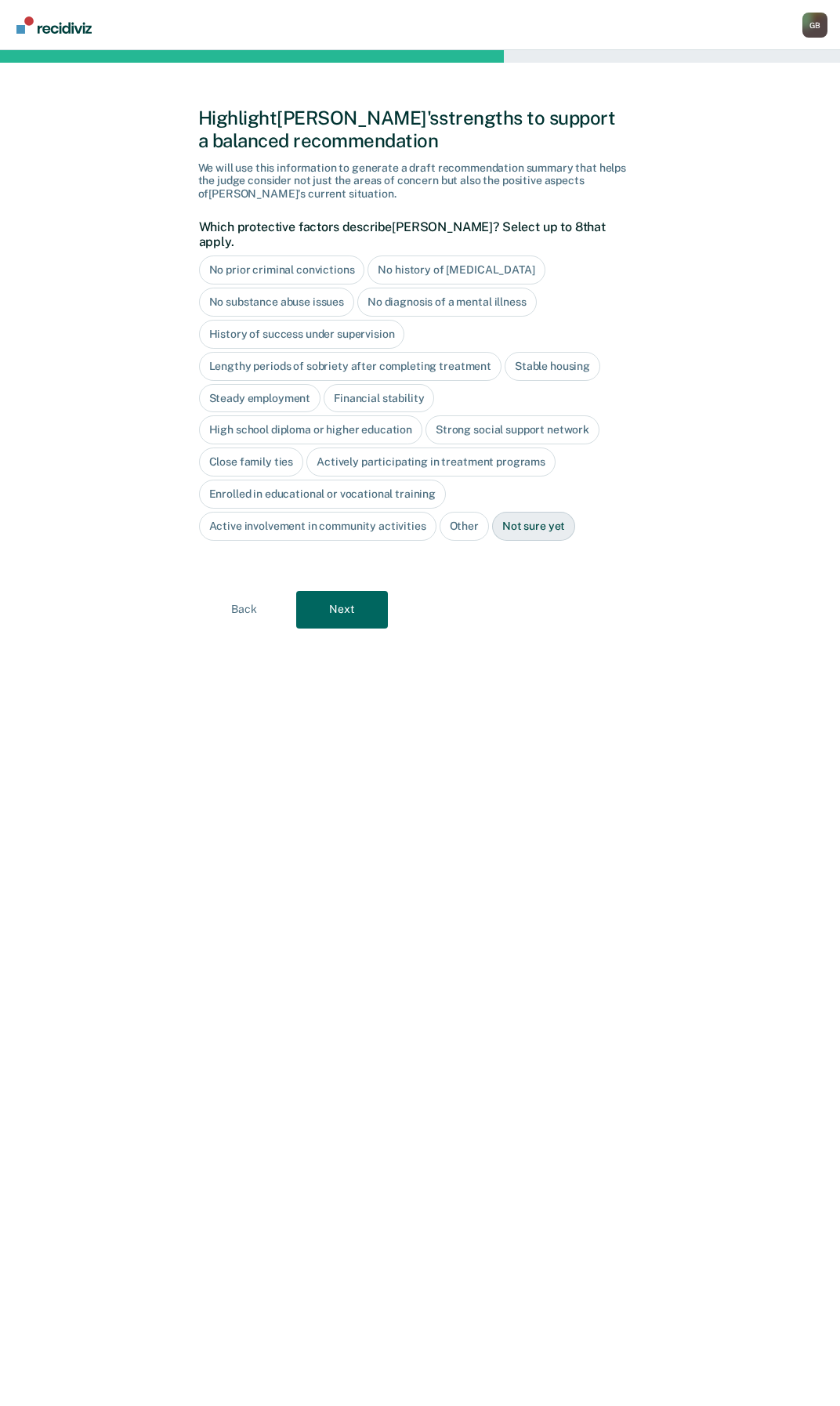
click at [571, 355] on div "Stable housing" at bounding box center [552, 366] width 95 height 29
click at [565, 353] on div "Stable housing" at bounding box center [561, 366] width 114 height 29
click at [530, 521] on div "Not sure yet" at bounding box center [534, 526] width 83 height 29
click at [326, 605] on button "Next" at bounding box center [341, 610] width 91 height 38
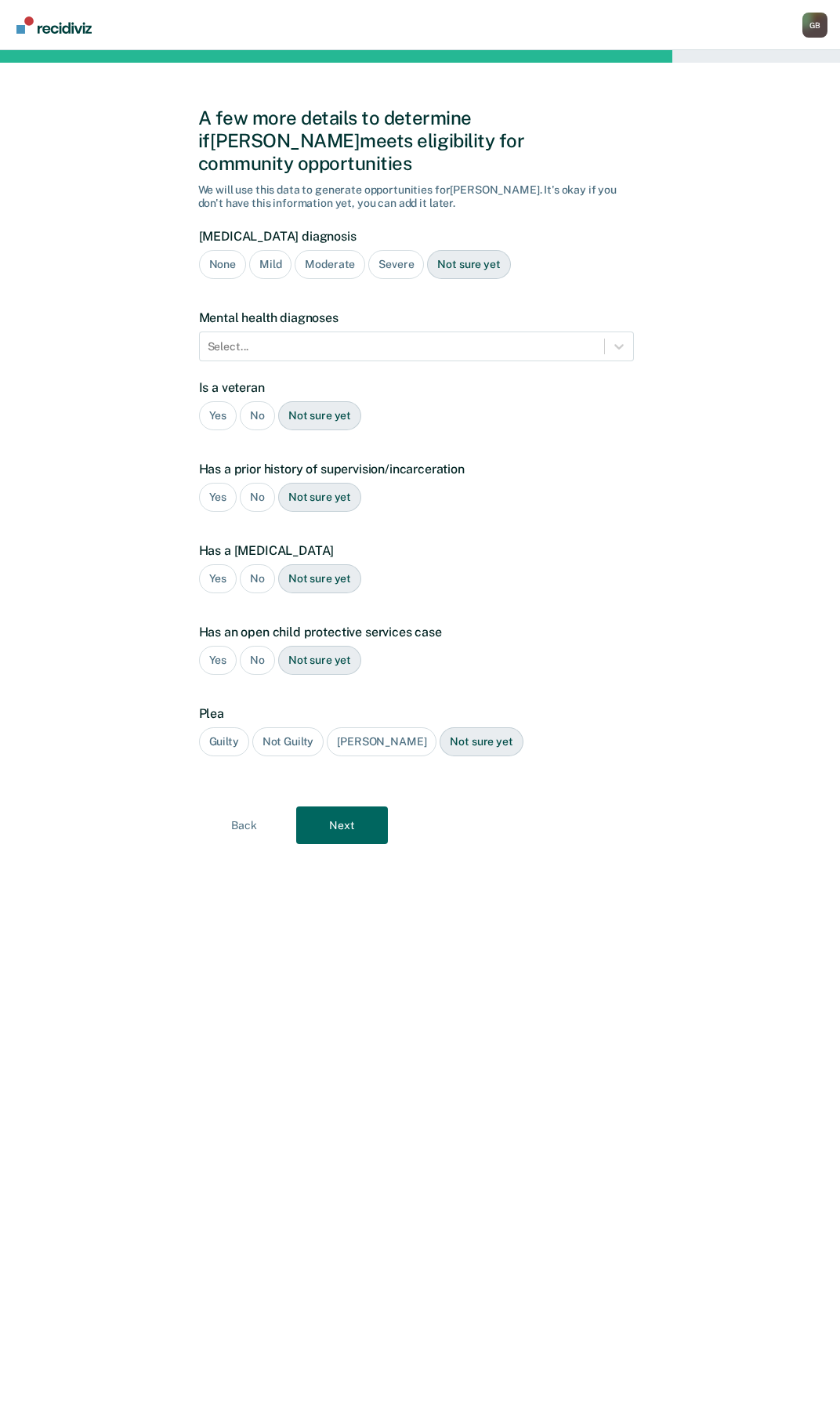
click at [392, 250] on div "Severe" at bounding box center [395, 264] width 56 height 29
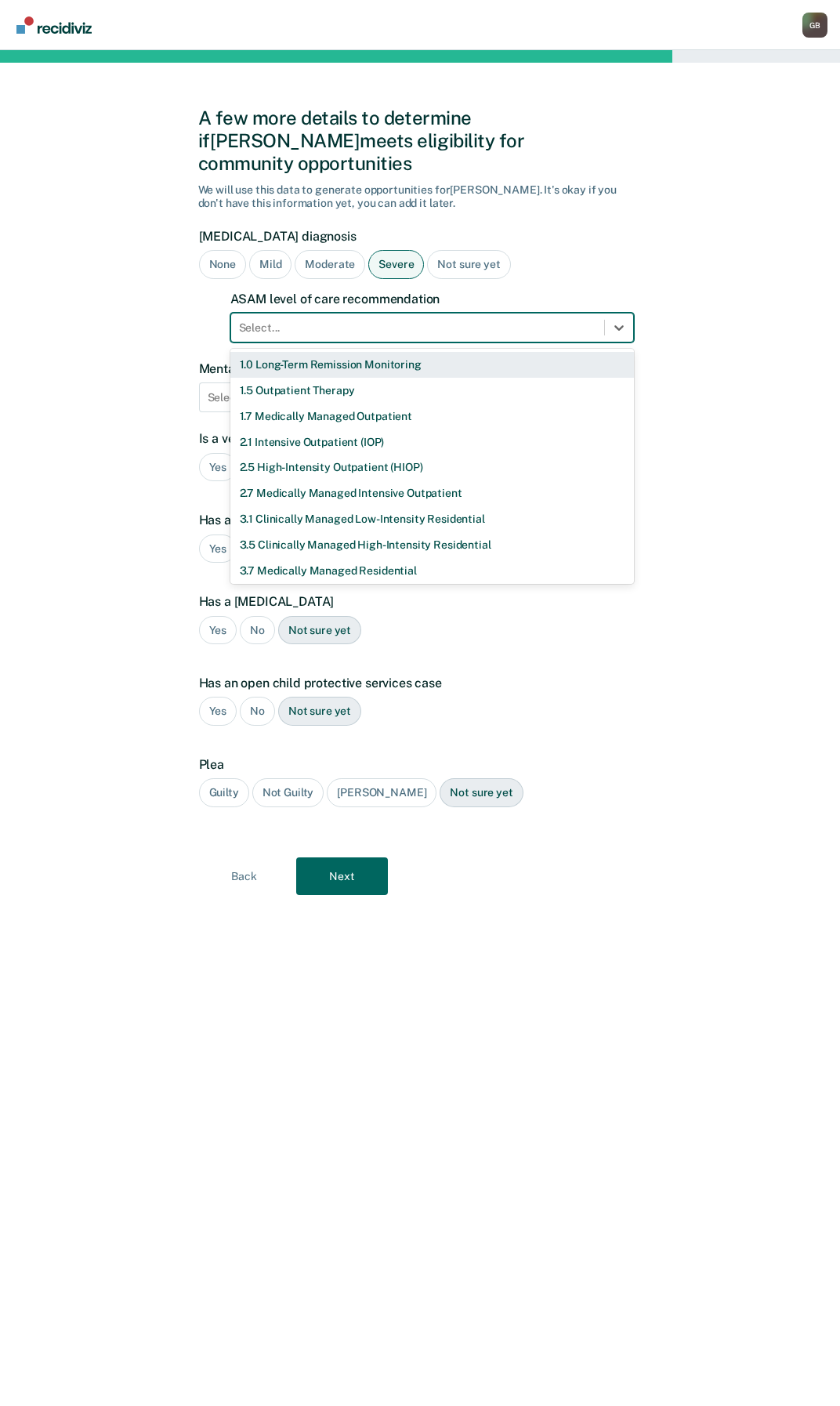
click at [289, 317] on div "Select..." at bounding box center [417, 328] width 373 height 23
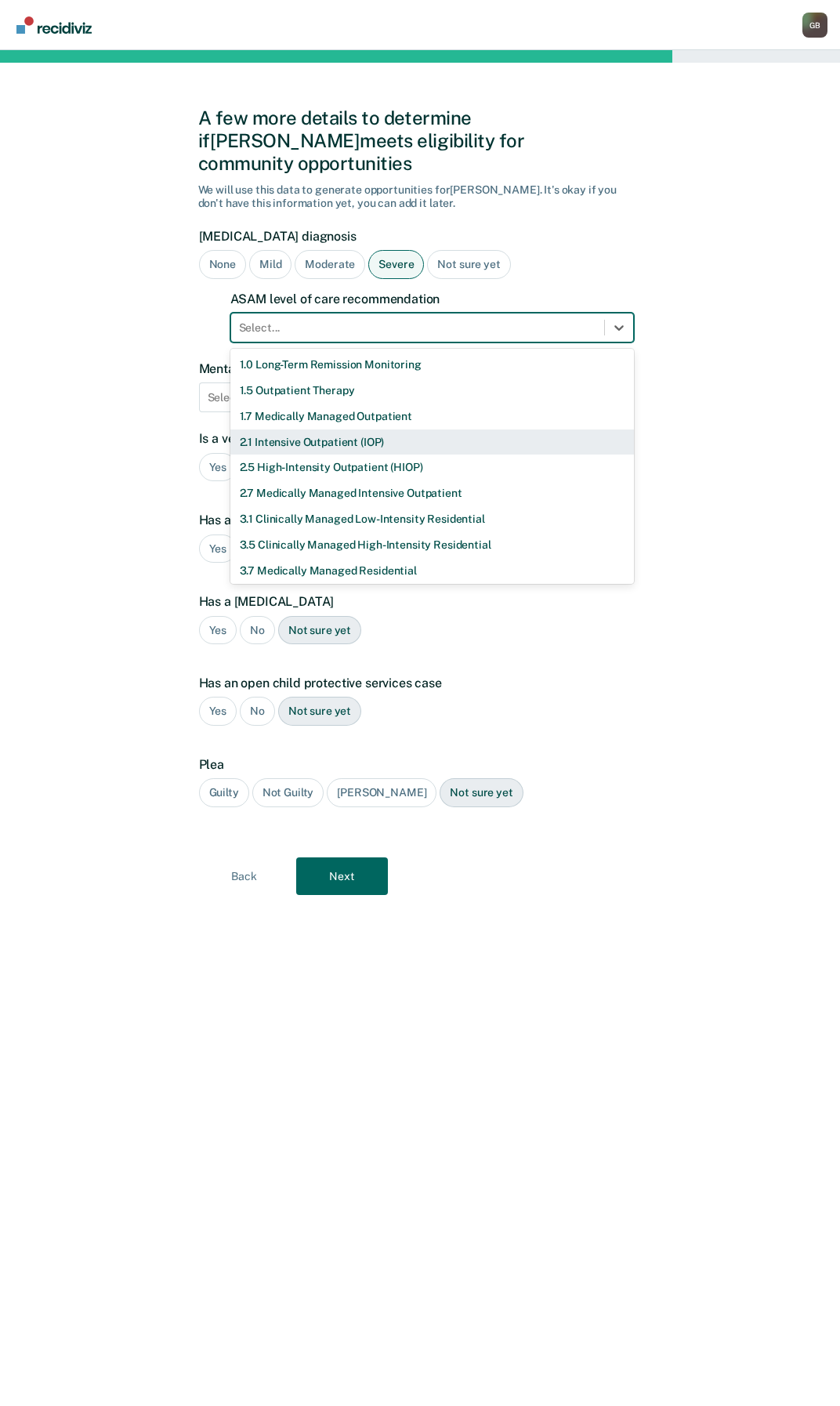
click at [285, 429] on div "2.1 Intensive Outpatient (IOP)" at bounding box center [432, 442] width 403 height 26
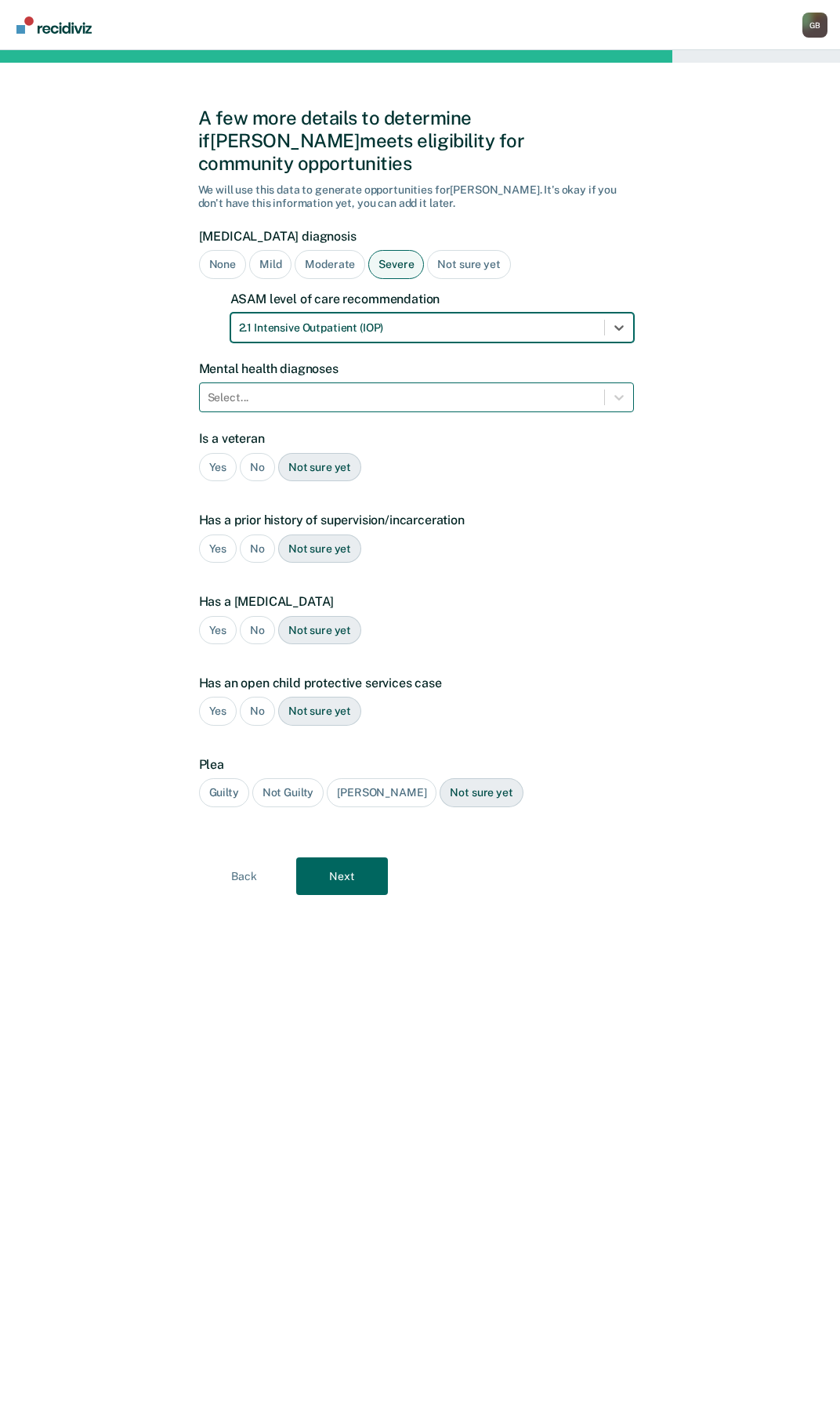
click at [258, 386] on div "Select..." at bounding box center [402, 398] width 404 height 23
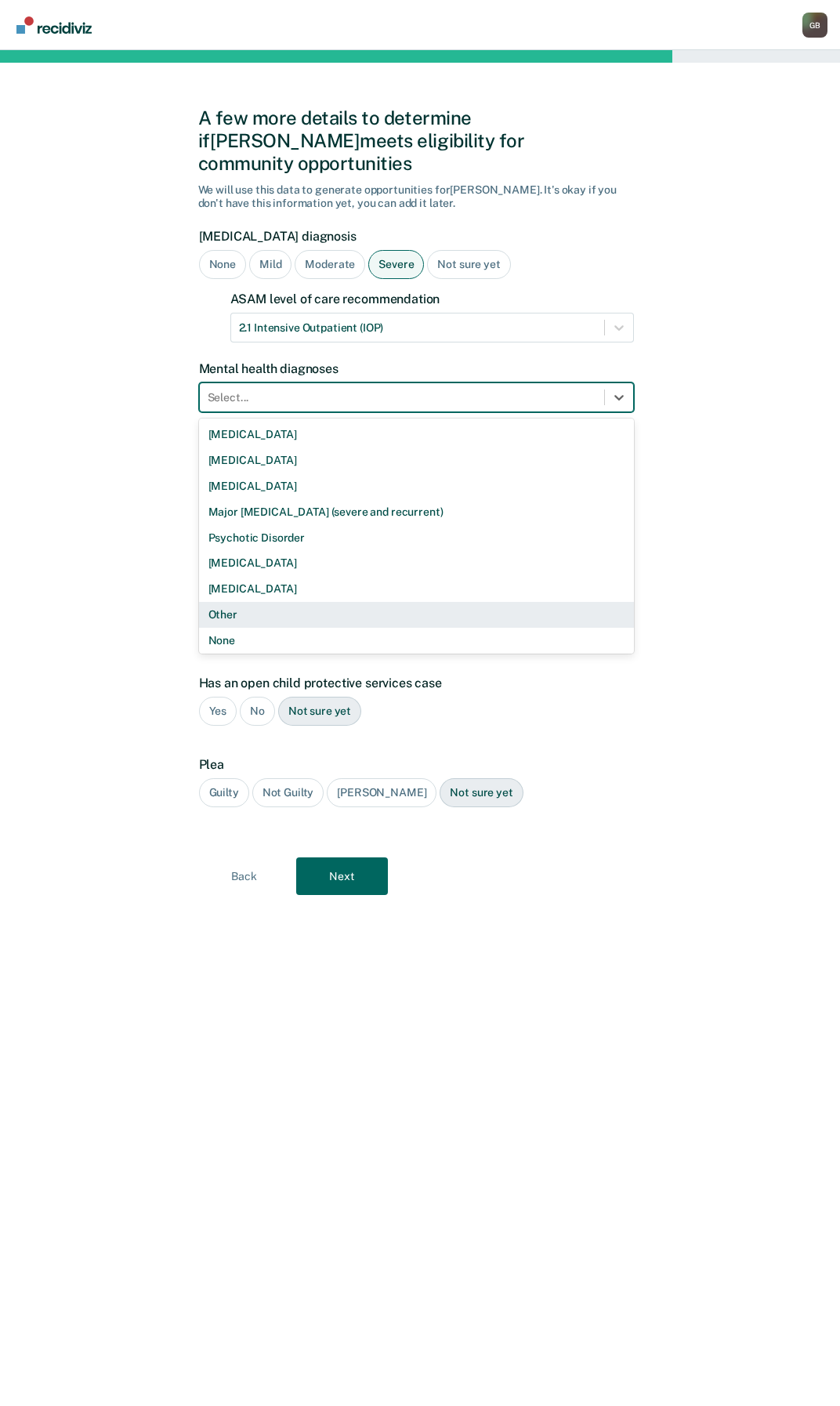
click at [309, 602] on div "Other" at bounding box center [416, 614] width 435 height 26
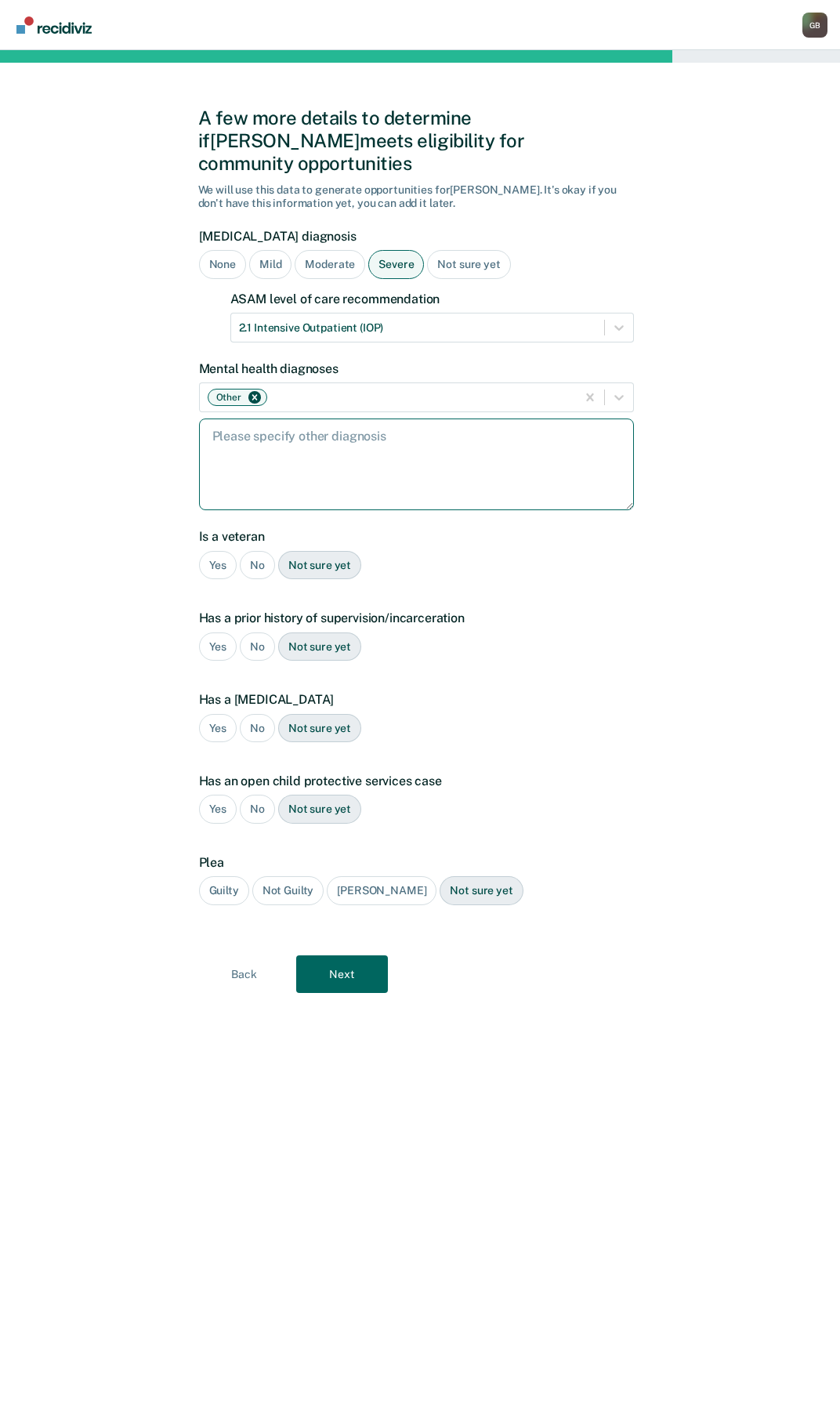
click at [319, 455] on textarea at bounding box center [416, 464] width 435 height 91
paste textarea "[MEDICAL_DATA]"
type textarea "[MEDICAL_DATA]"
click at [259, 551] on div "No" at bounding box center [258, 565] width 36 height 29
click at [209, 632] on div "Yes" at bounding box center [217, 647] width 38 height 29
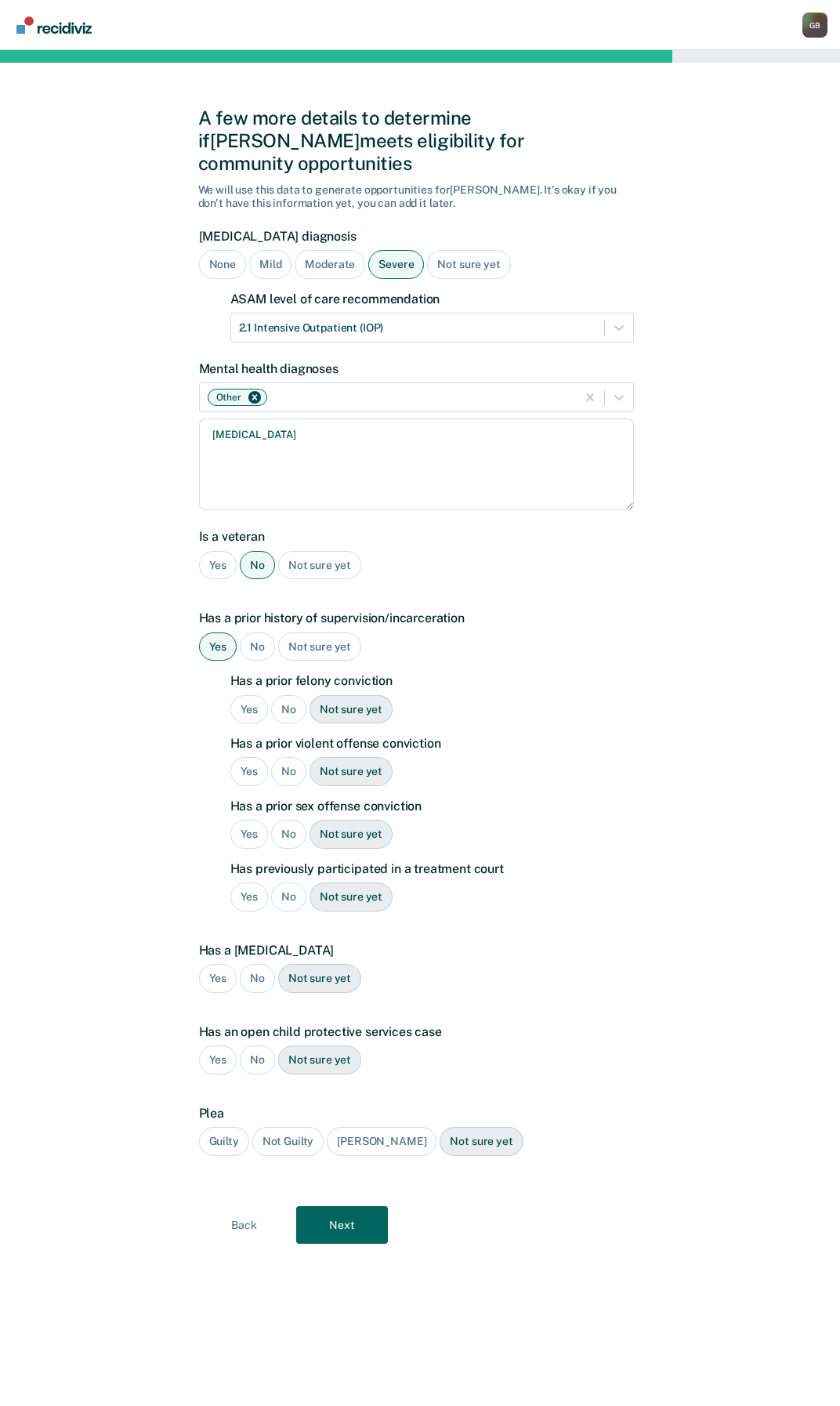
click at [256, 695] on div "Yes" at bounding box center [249, 710] width 38 height 29
click at [238, 757] on div "Yes" at bounding box center [249, 771] width 38 height 29
click at [324, 820] on div "Not sure yet" at bounding box center [351, 834] width 83 height 29
click at [285, 882] on div "No" at bounding box center [289, 897] width 36 height 29
click at [253, 964] on div "No" at bounding box center [258, 978] width 36 height 29
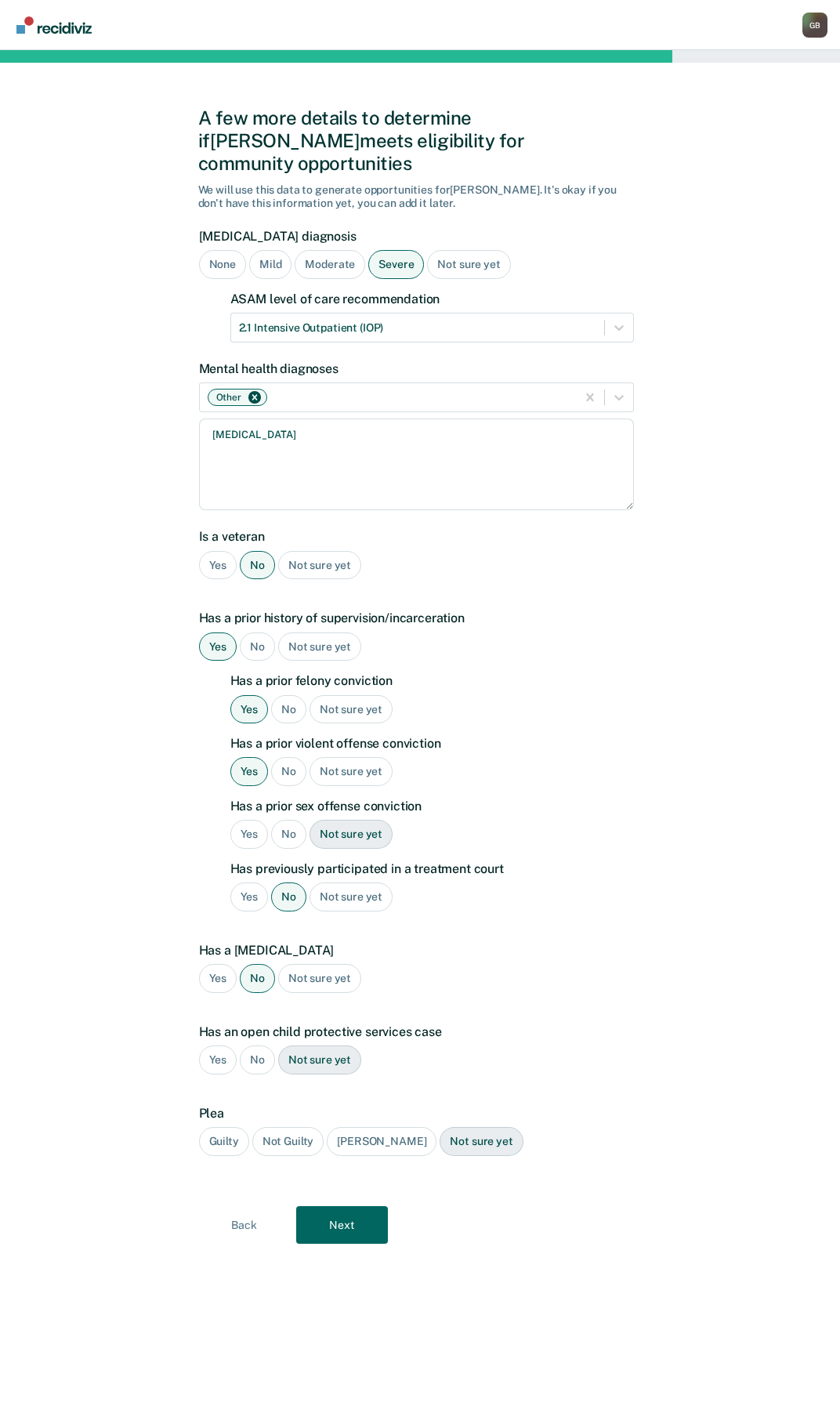
click at [271, 1045] on div "No" at bounding box center [258, 1060] width 36 height 29
click at [237, 1127] on div "Guilty" at bounding box center [224, 1142] width 50 height 29
click at [375, 1208] on button "Next" at bounding box center [341, 1225] width 91 height 38
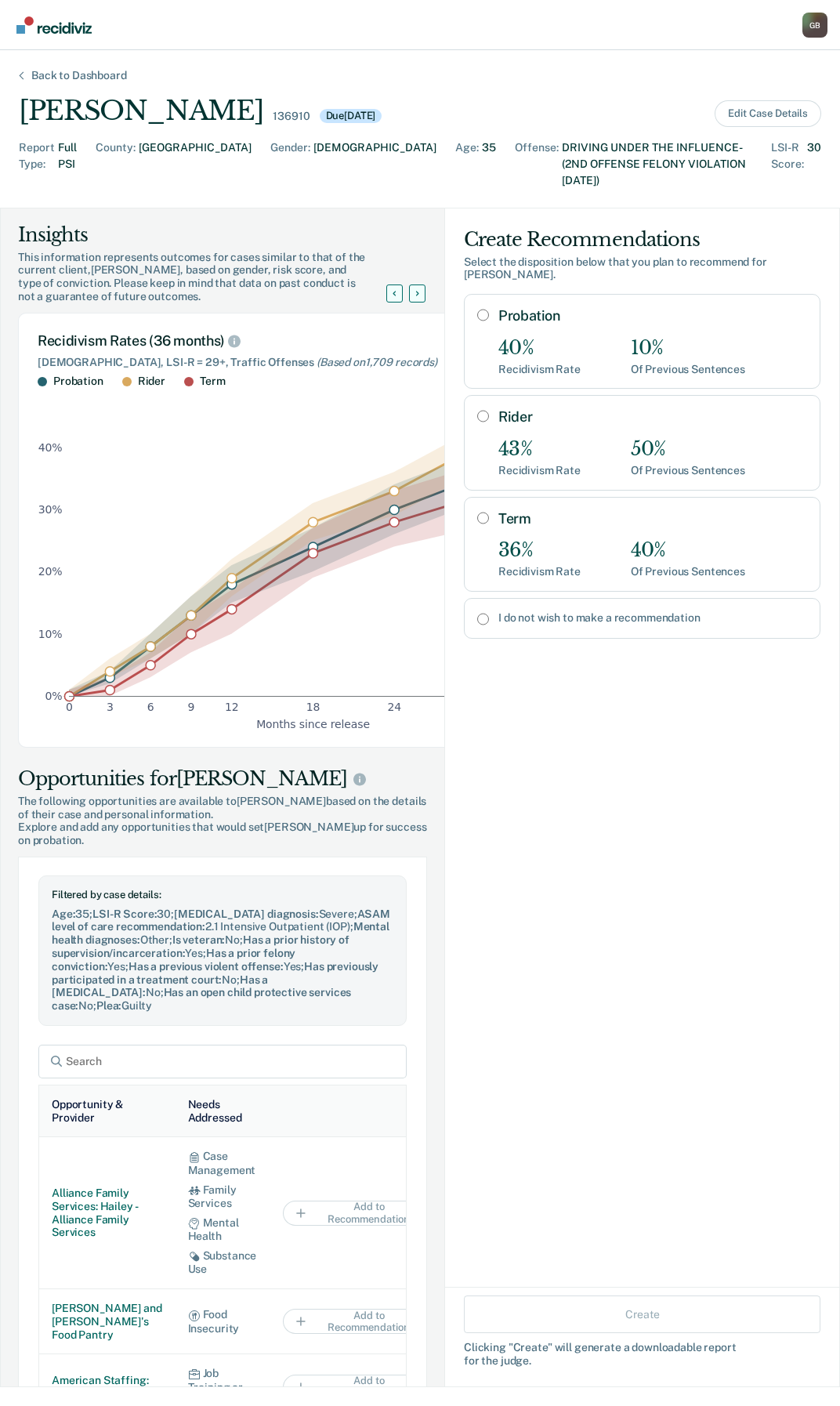
click at [477, 613] on input "I do not wish to make a recommendation" at bounding box center [483, 619] width 12 height 13
radio input "true"
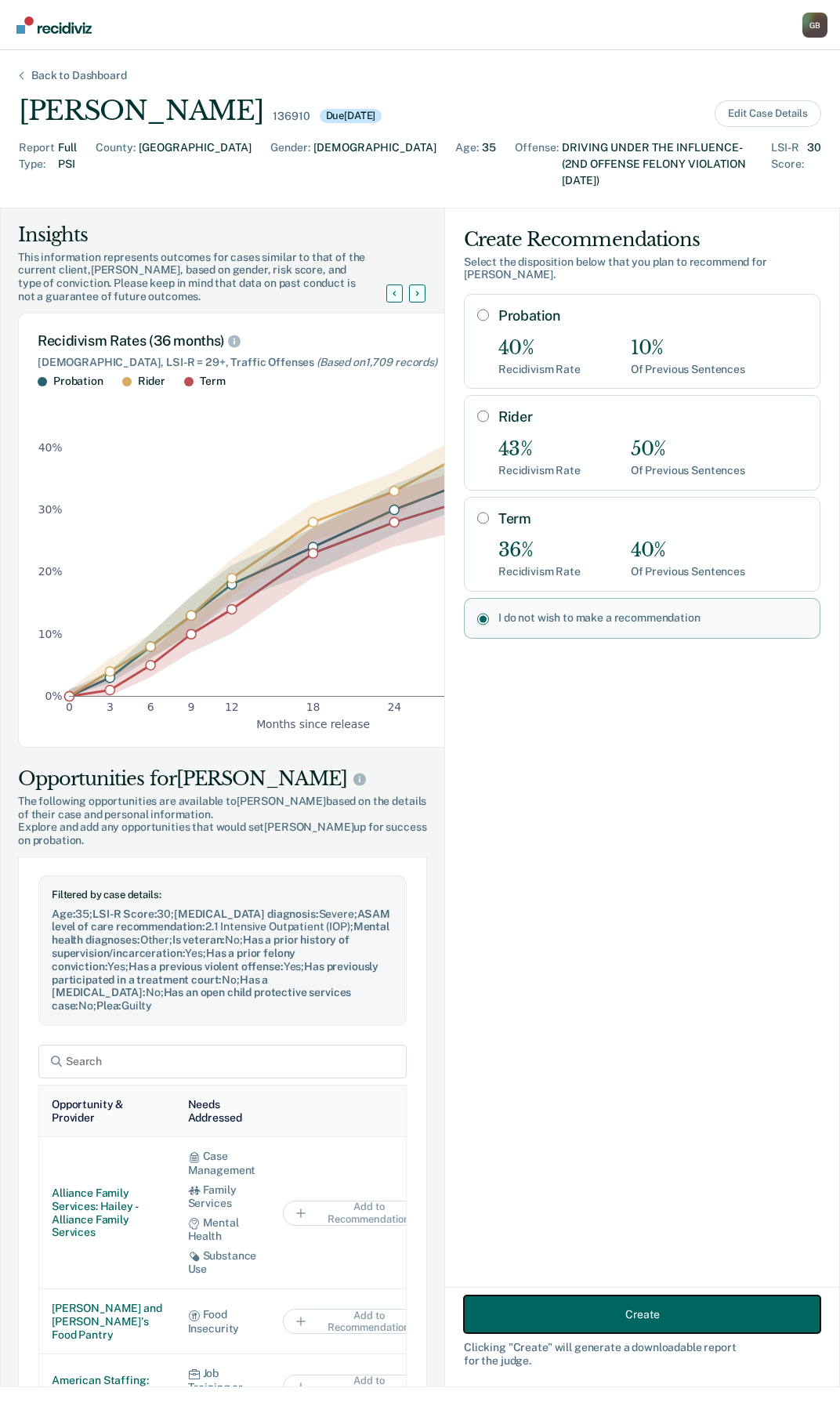
click at [585, 1332] on button "Create" at bounding box center [642, 1314] width 357 height 38
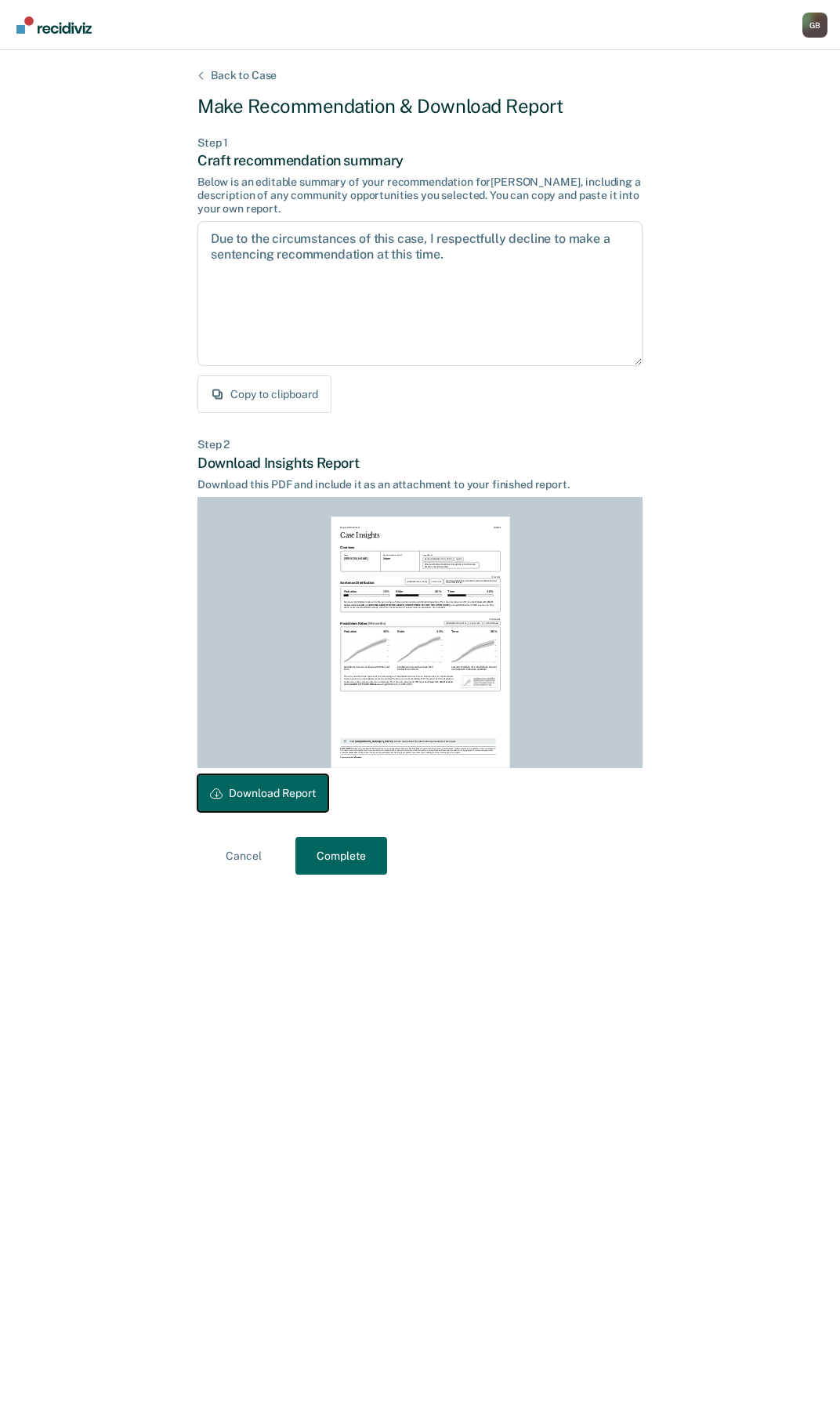
drag, startPoint x: 261, startPoint y: 786, endPoint x: 327, endPoint y: 690, distance: 116.5
click at [261, 786] on button "Download Report" at bounding box center [263, 793] width 131 height 38
click at [412, 756] on div "Report provided by" at bounding box center [429, 757] width 179 height 2
click at [365, 841] on button "Complete" at bounding box center [340, 855] width 91 height 38
